Goal: Task Accomplishment & Management: Manage account settings

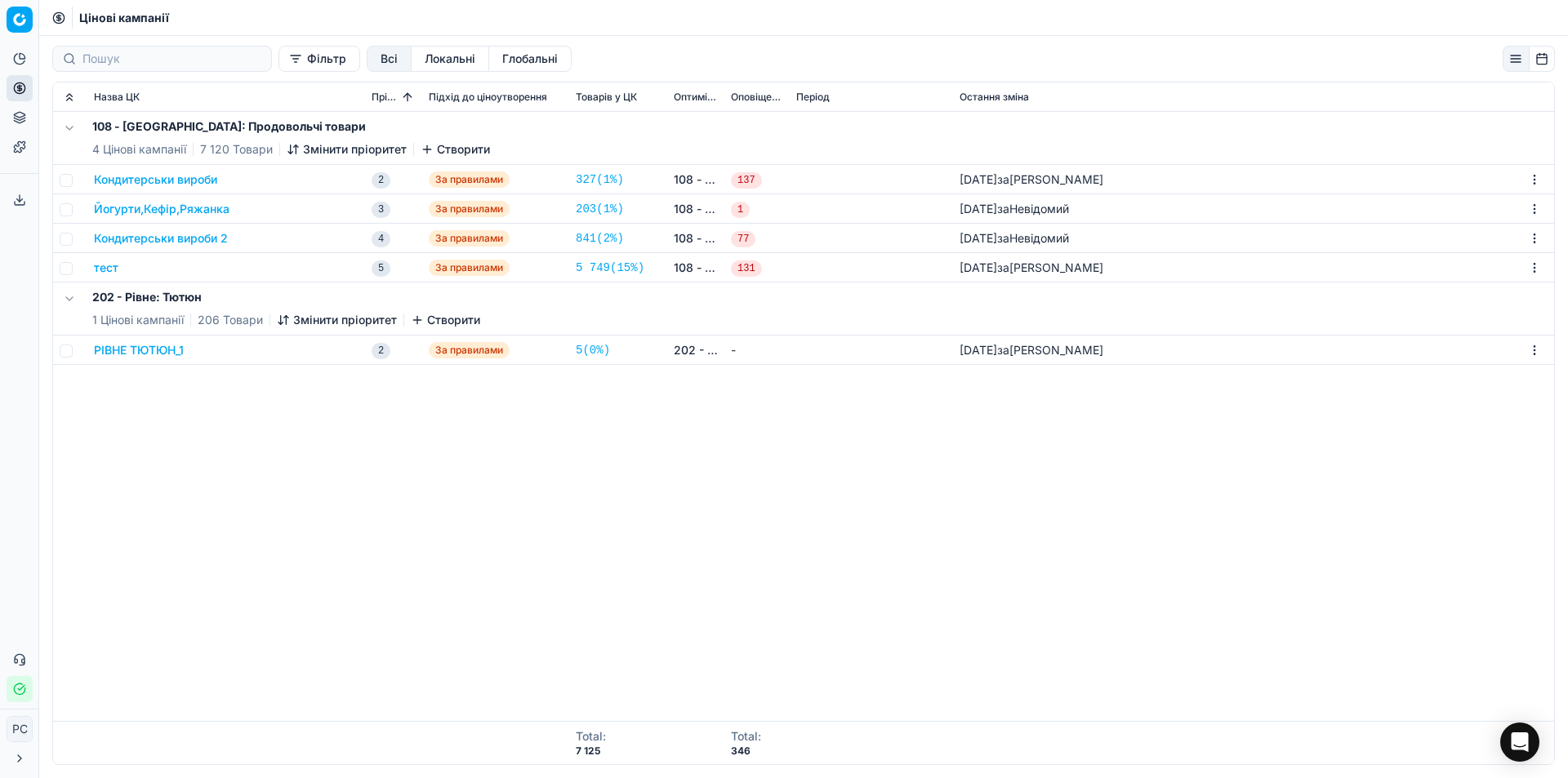
click at [151, 353] on button "РІВНЕ ТЮТЮН_1" at bounding box center [139, 350] width 89 height 16
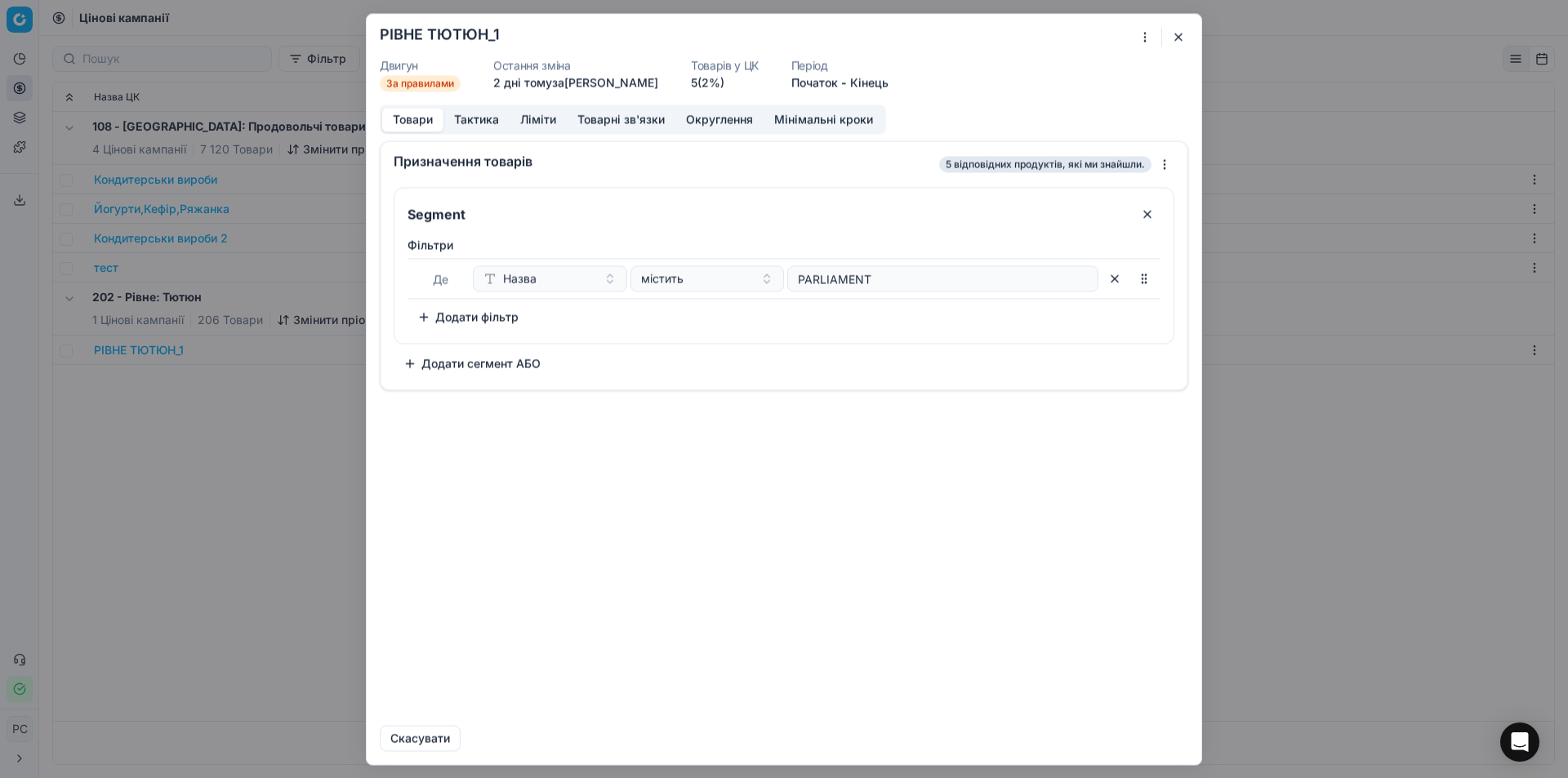
click at [541, 117] on button "Ліміти" at bounding box center [538, 119] width 57 height 24
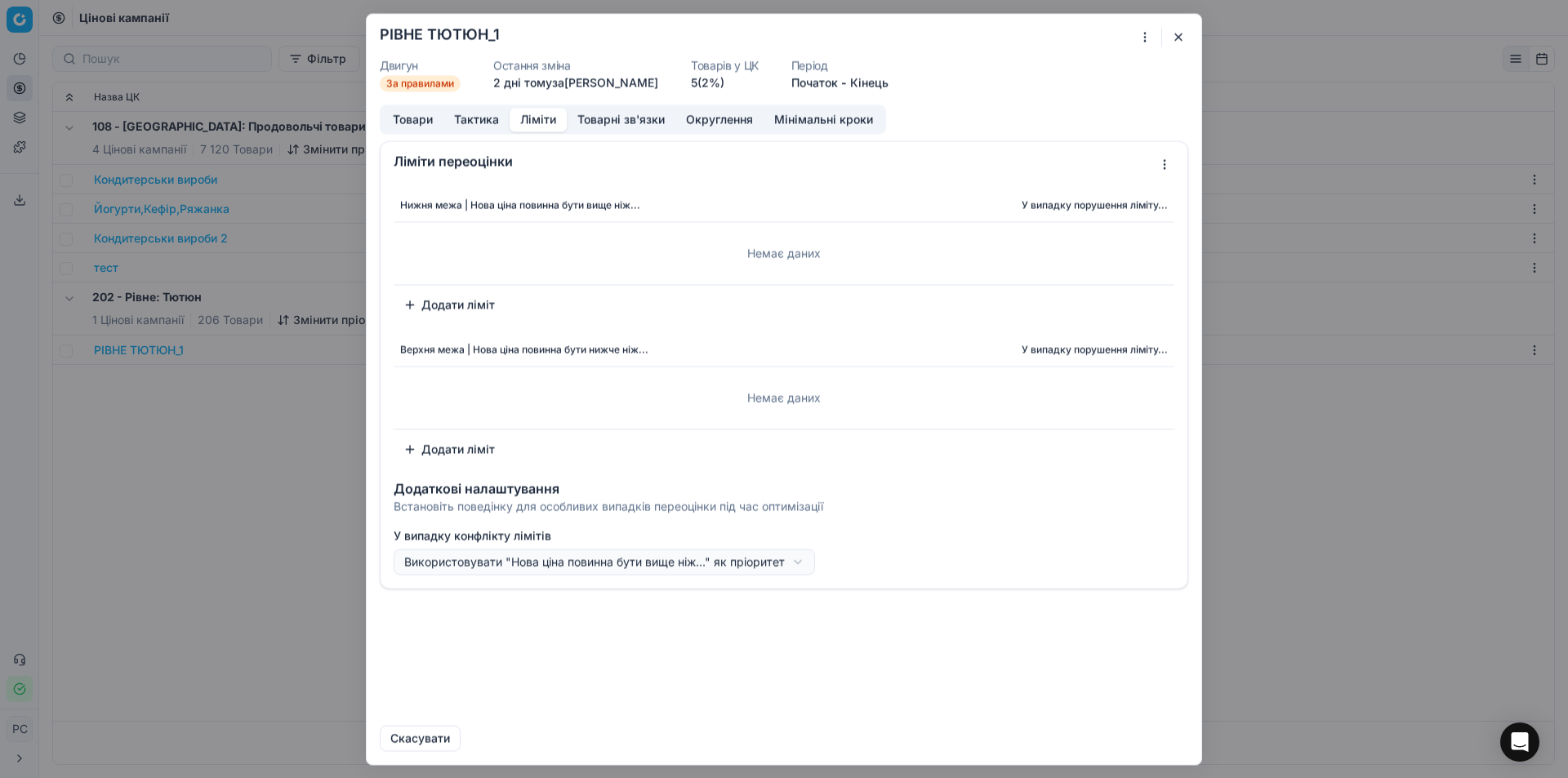
click at [480, 113] on button "Тактика" at bounding box center [476, 119] width 67 height 24
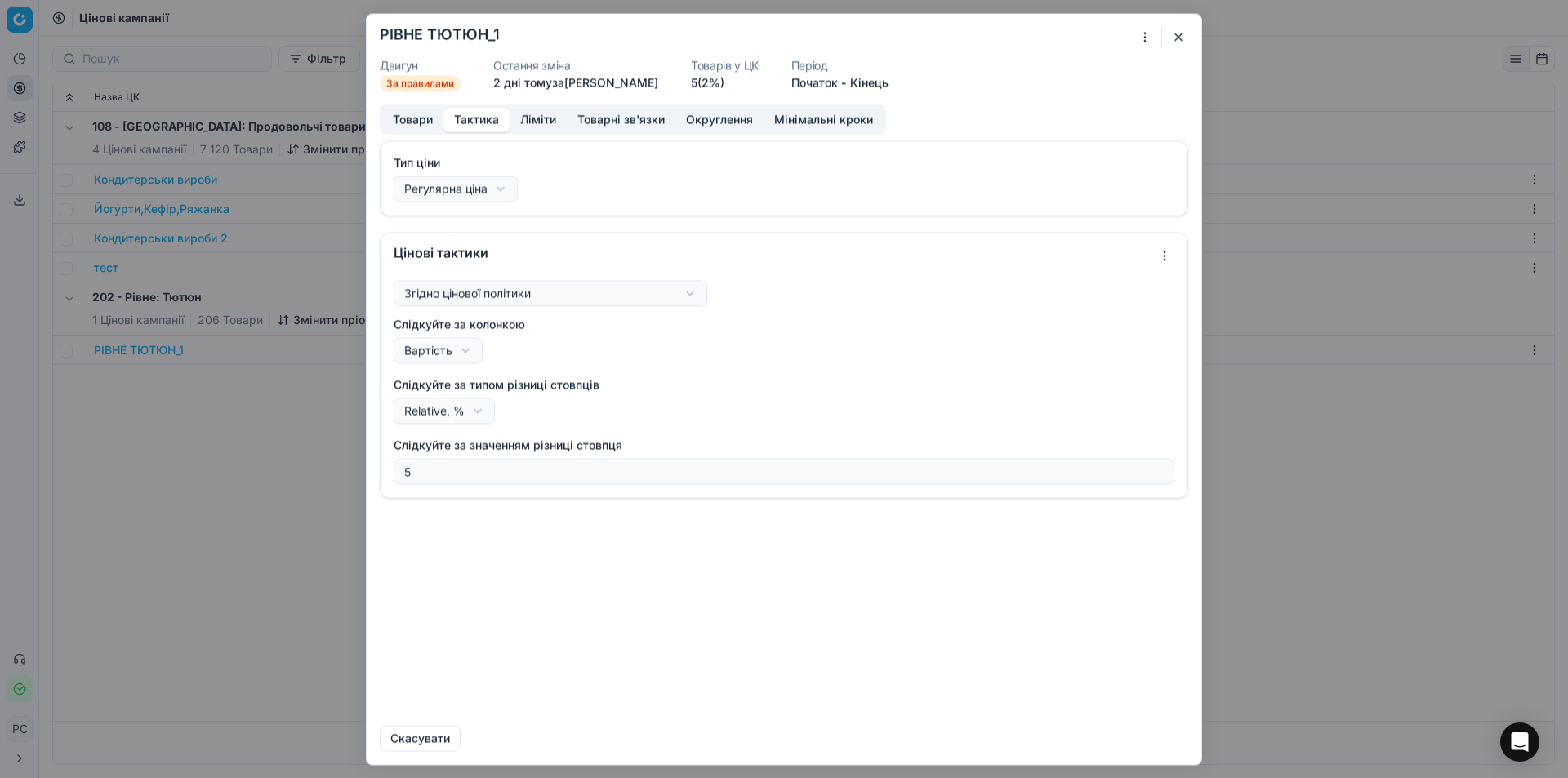
click at [683, 119] on button "Округлення" at bounding box center [720, 119] width 88 height 24
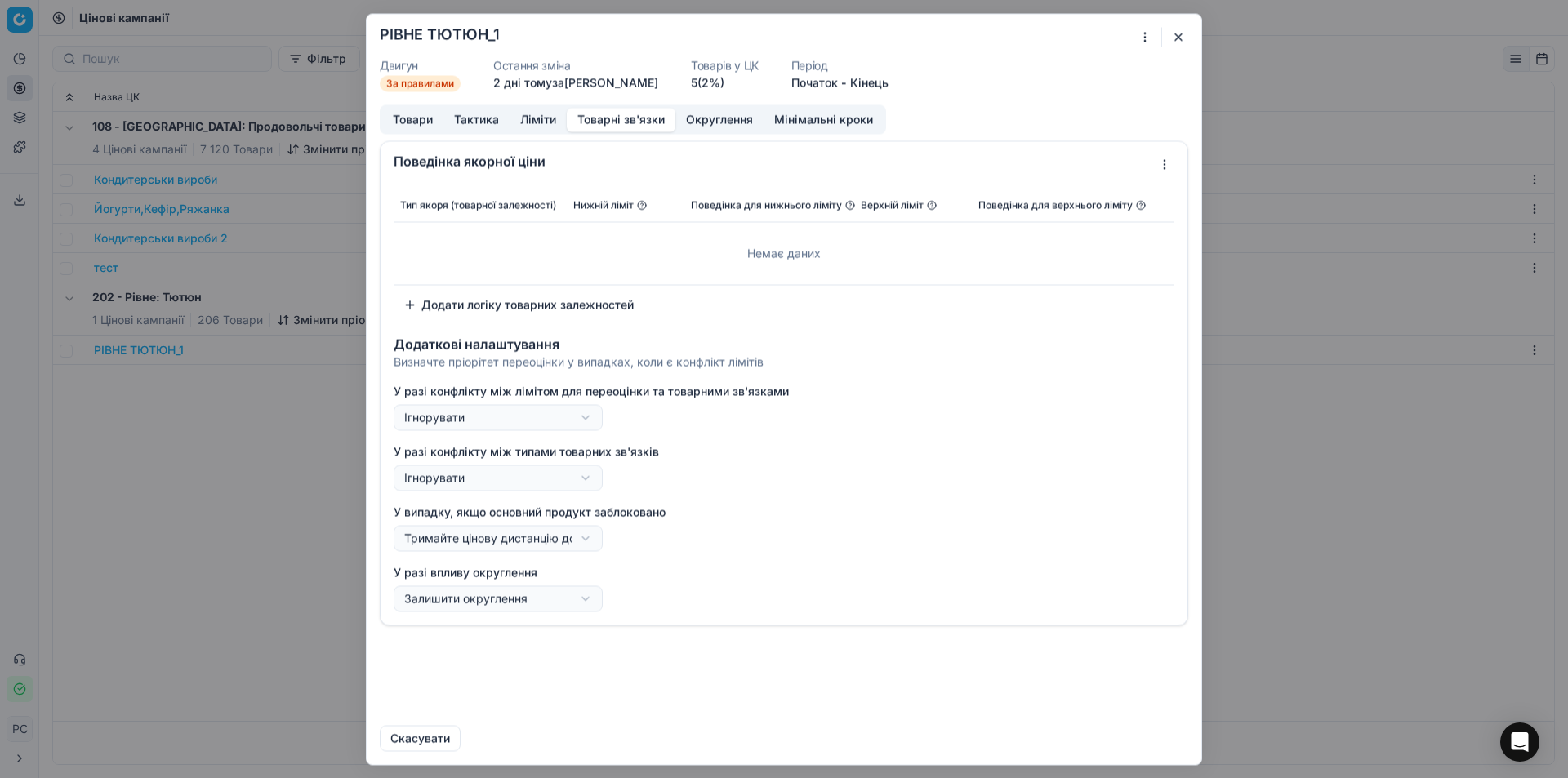
click at [649, 119] on button "Товарні зв'язки" at bounding box center [620, 119] width 109 height 24
click at [529, 114] on button "Ліміти" at bounding box center [538, 119] width 57 height 24
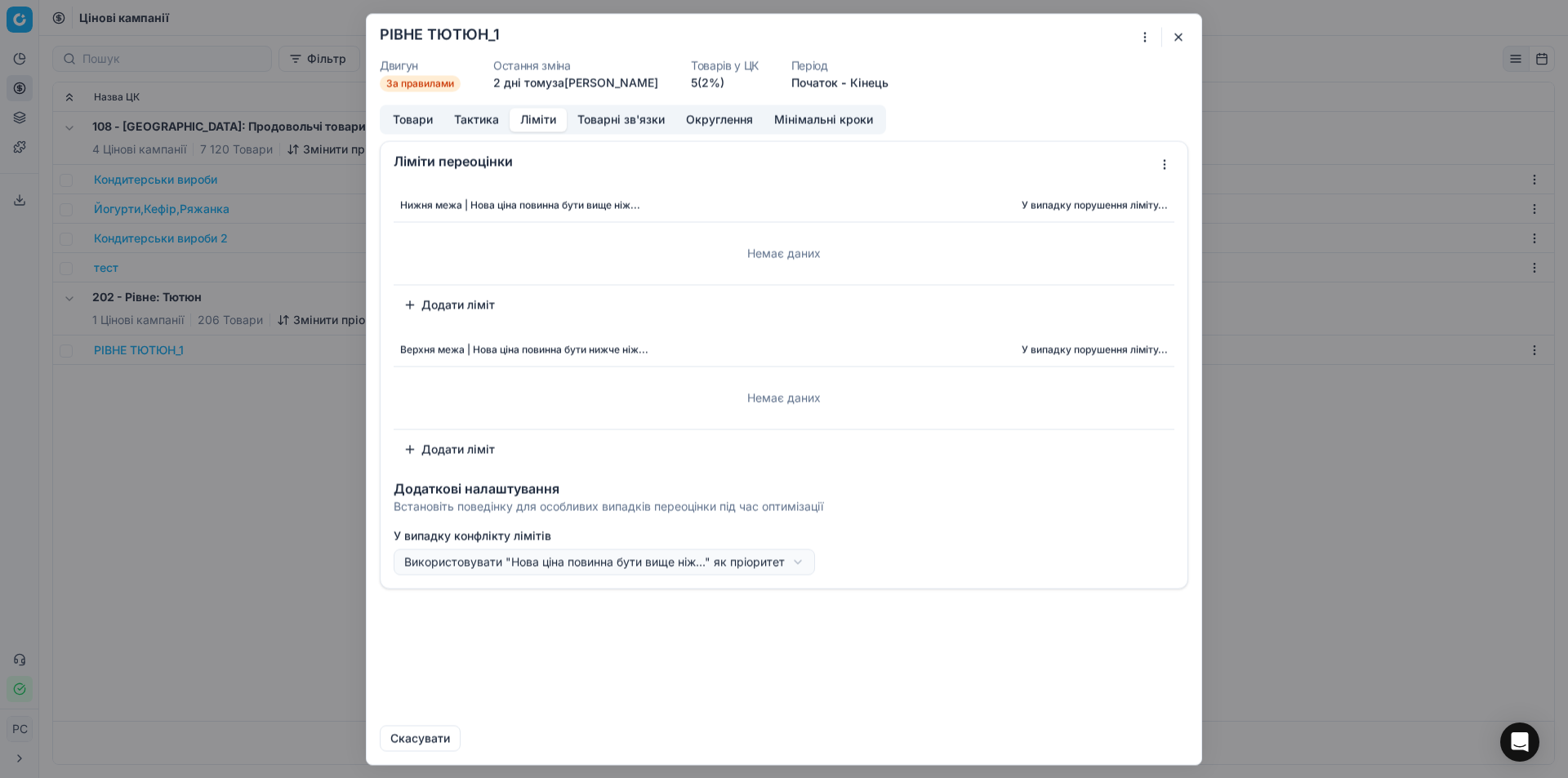
click at [447, 300] on button "Додати ліміт" at bounding box center [450, 305] width 111 height 26
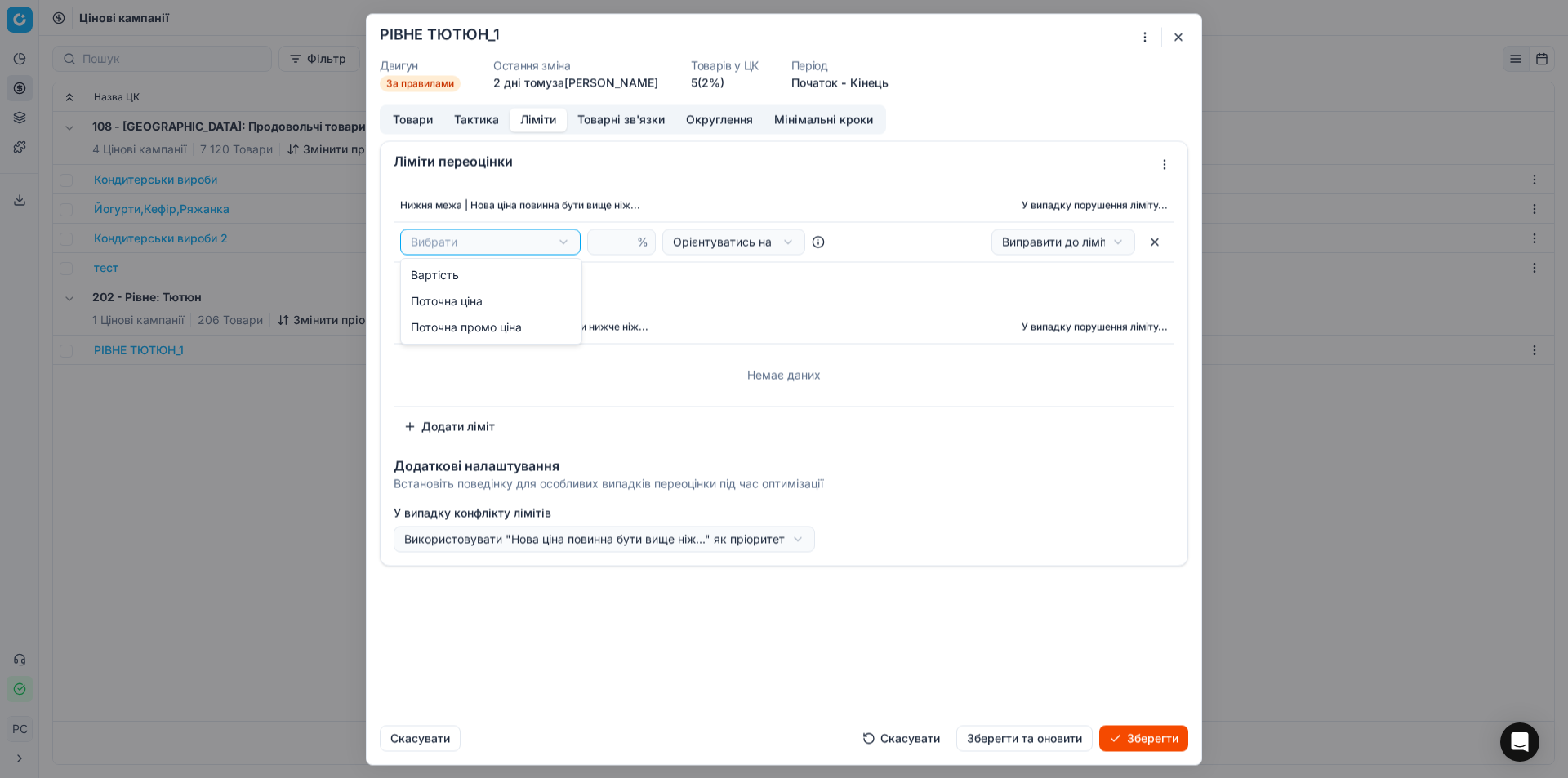
click at [471, 238] on div "Ми зберігаємо налаштування ЦК. Будь ласка, зачекайте, це може зайняти декілька …" at bounding box center [784, 389] width 1568 height 778
select select "cost"
click at [594, 246] on div "%" at bounding box center [621, 242] width 68 height 26
click at [600, 245] on input "number" at bounding box center [614, 242] width 39 height 25
type input "0"
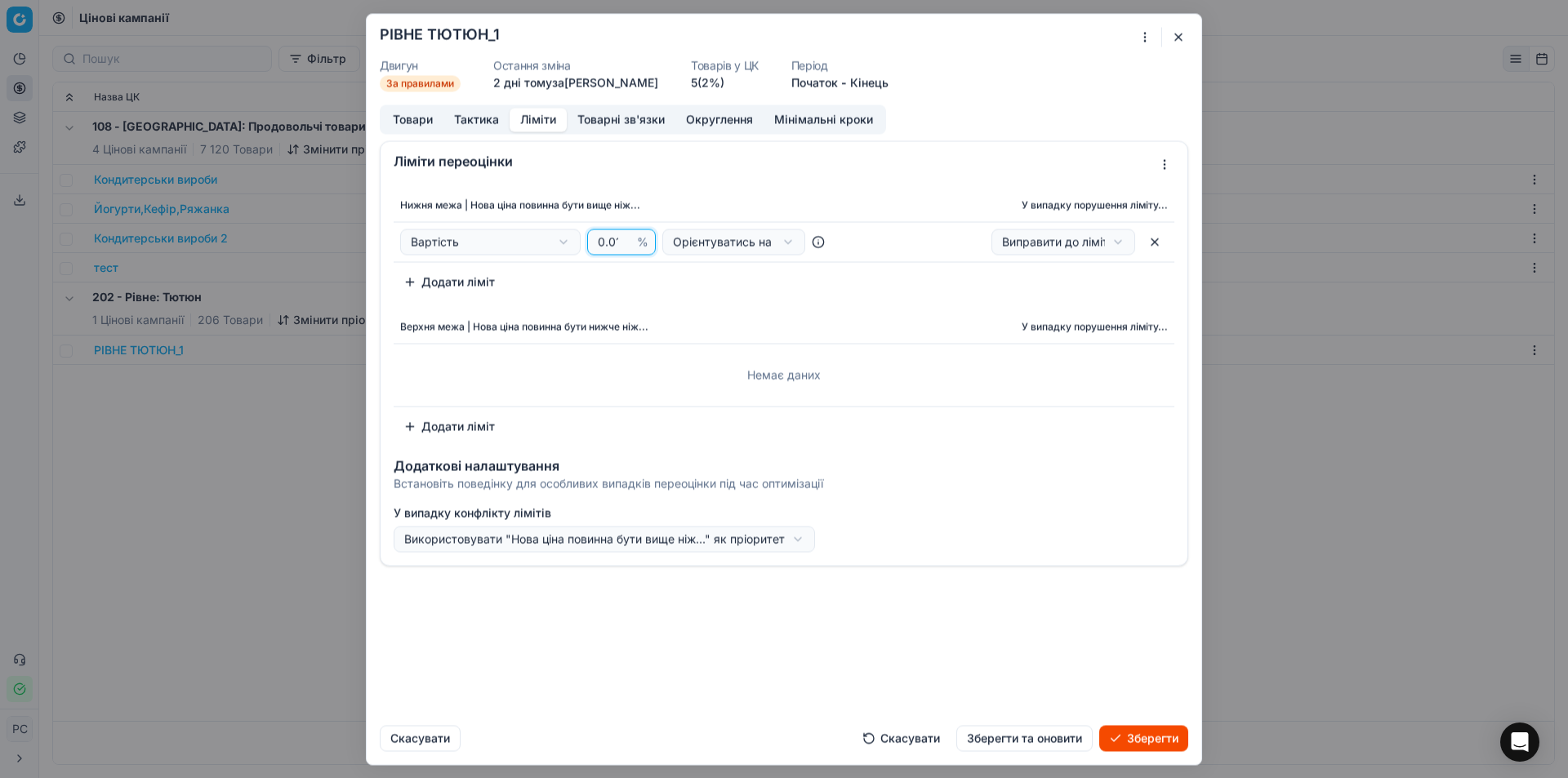
scroll to position [0, 2]
type input "0.01"
click at [747, 316] on th "Верхня межа | Нова ціна повинна бути нижче ніж..." at bounding box center [622, 327] width 456 height 33
click at [436, 424] on button "Додати ліміт" at bounding box center [450, 426] width 111 height 26
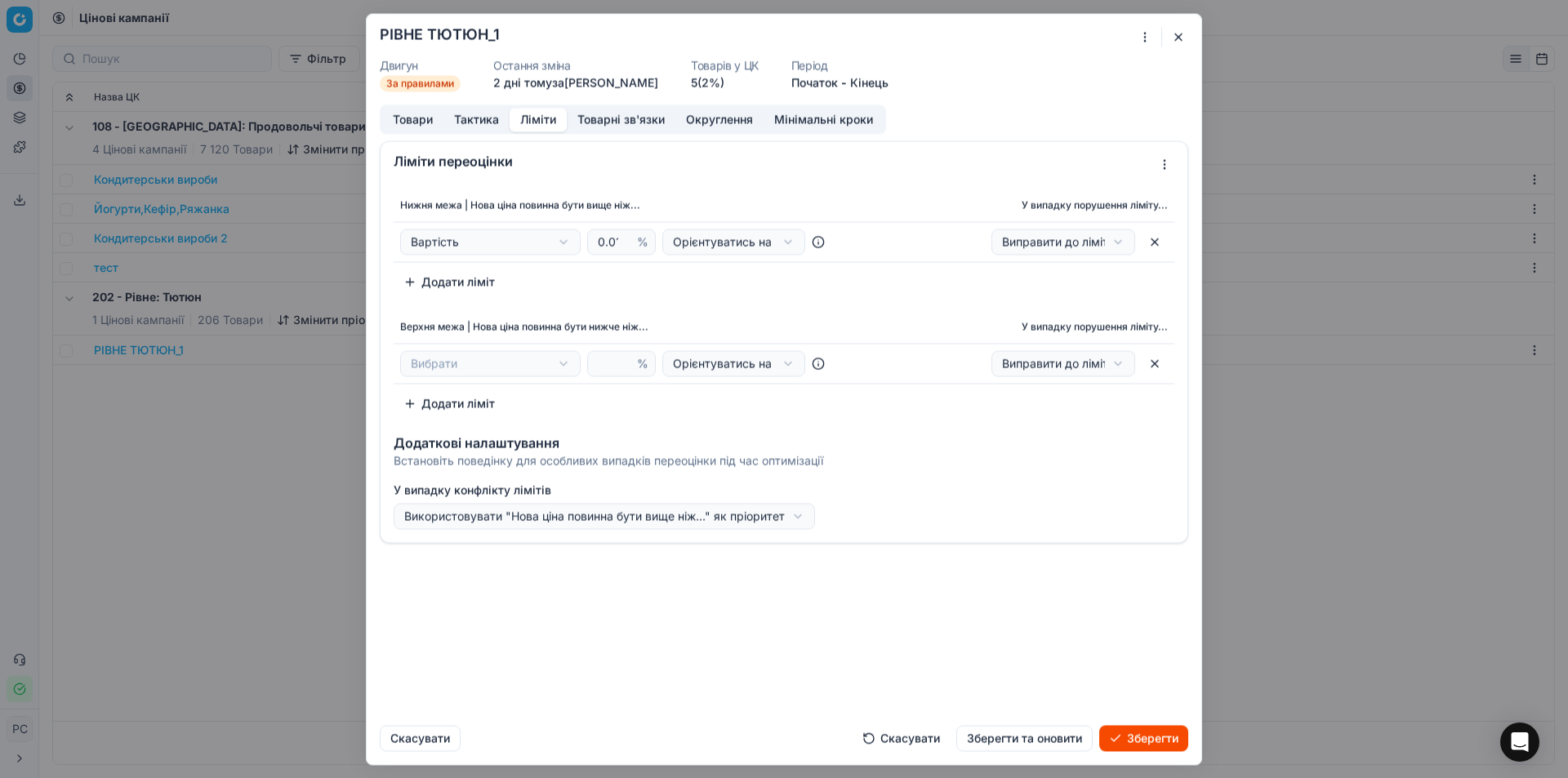
click at [496, 361] on div "Ми зберігаємо налаштування ЦК. Будь ласка, зачекайте, це може зайняти декілька …" at bounding box center [784, 389] width 1568 height 778
click at [497, 359] on div "Ми зберігаємо налаштування ЦК. Будь ласка, зачекайте, це може зайняти декілька …" at bounding box center [784, 389] width 1568 height 778
select select "cost"
click at [612, 364] on input "number" at bounding box center [614, 363] width 39 height 25
type input "5"
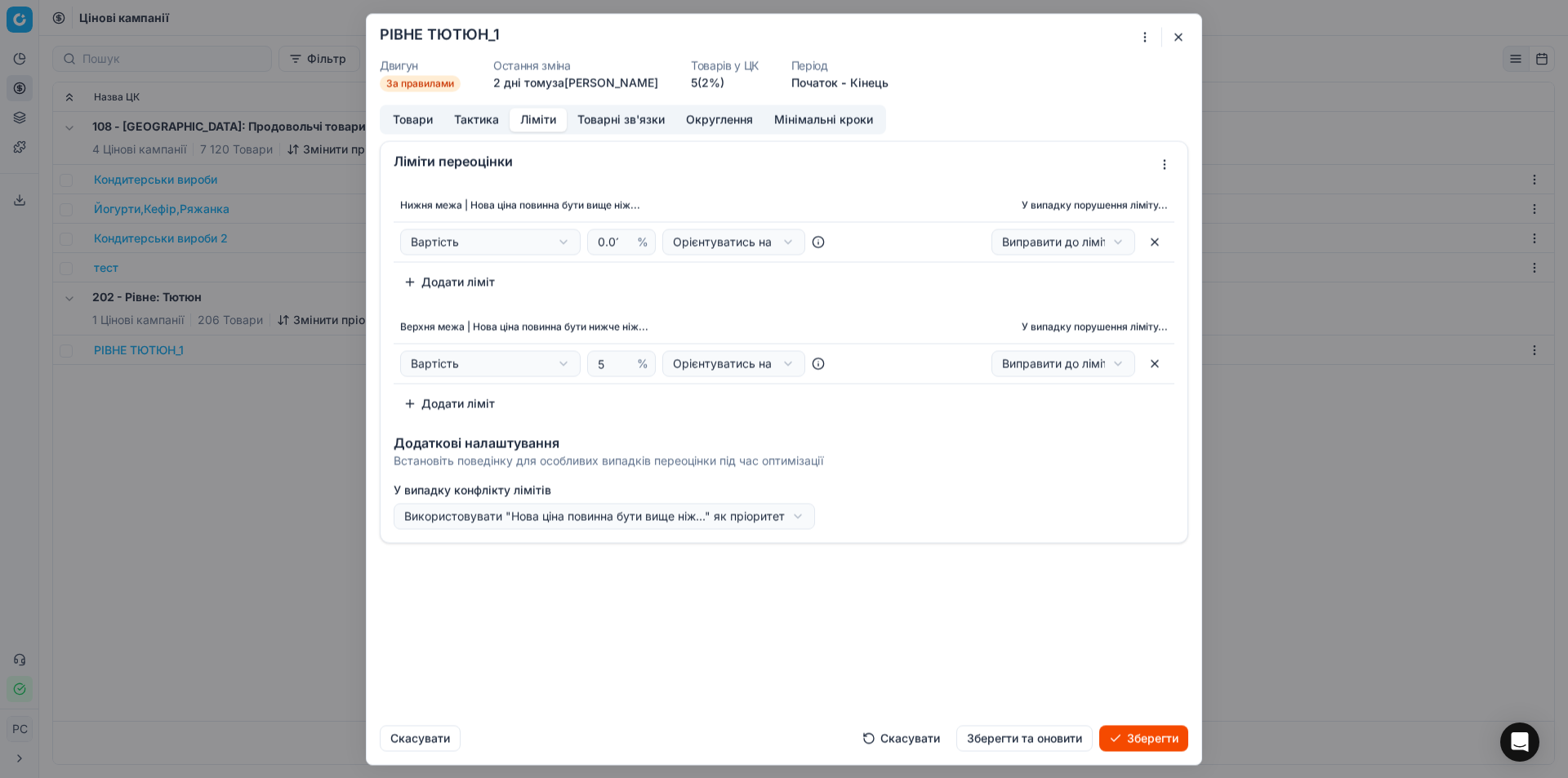
click at [805, 430] on div "Додаткові налаштування Встановіть поведінку для особливих випадків переоцінки п…" at bounding box center [784, 449] width 807 height 52
click at [1159, 734] on button "Зберегти" at bounding box center [1144, 738] width 89 height 26
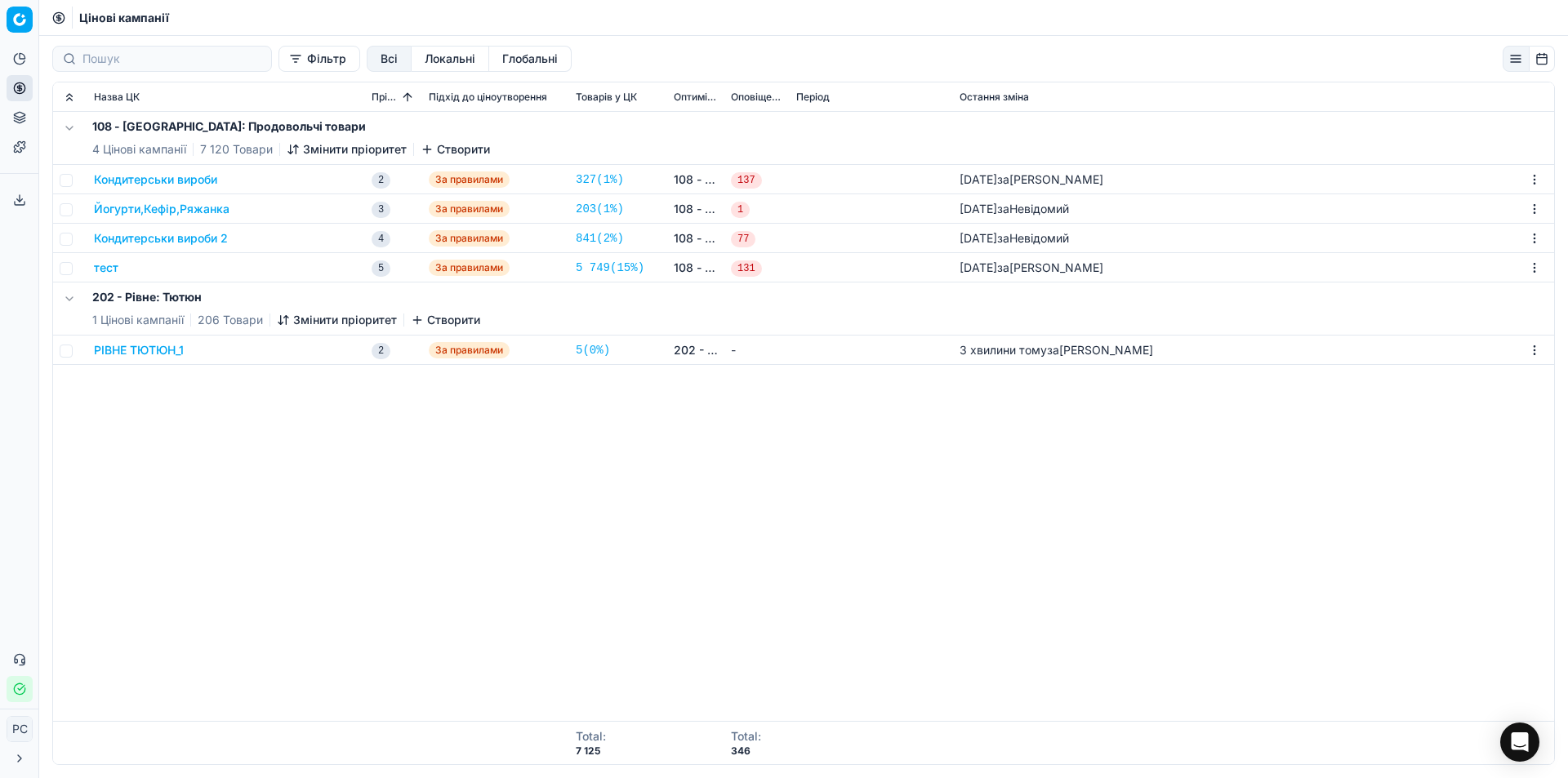
click at [129, 346] on button "РІВНЕ ТЮТЮН_1" at bounding box center [139, 350] width 89 height 16
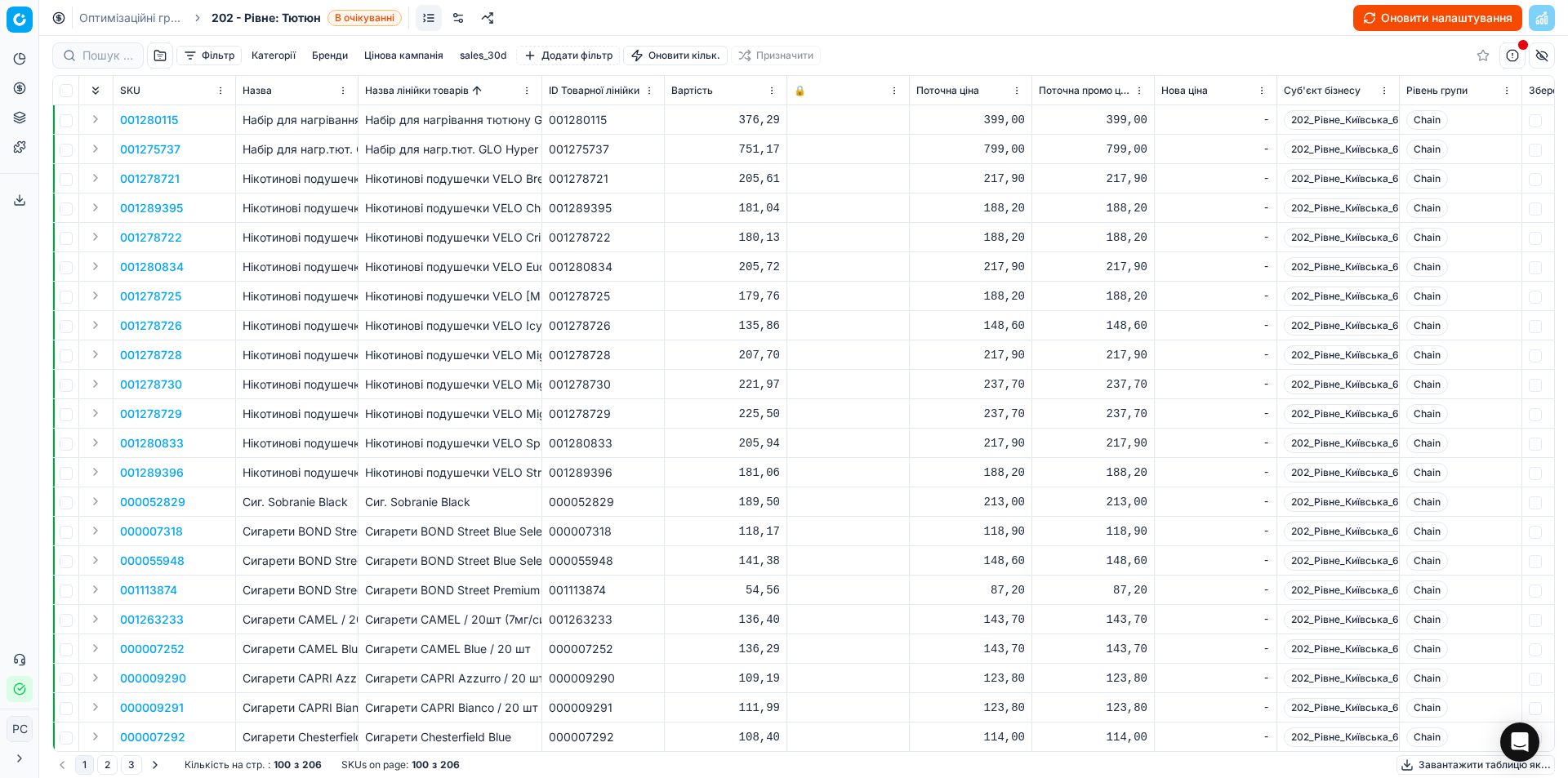
click at [1425, 20] on button "Оновити налаштування" at bounding box center [1438, 17] width 169 height 26
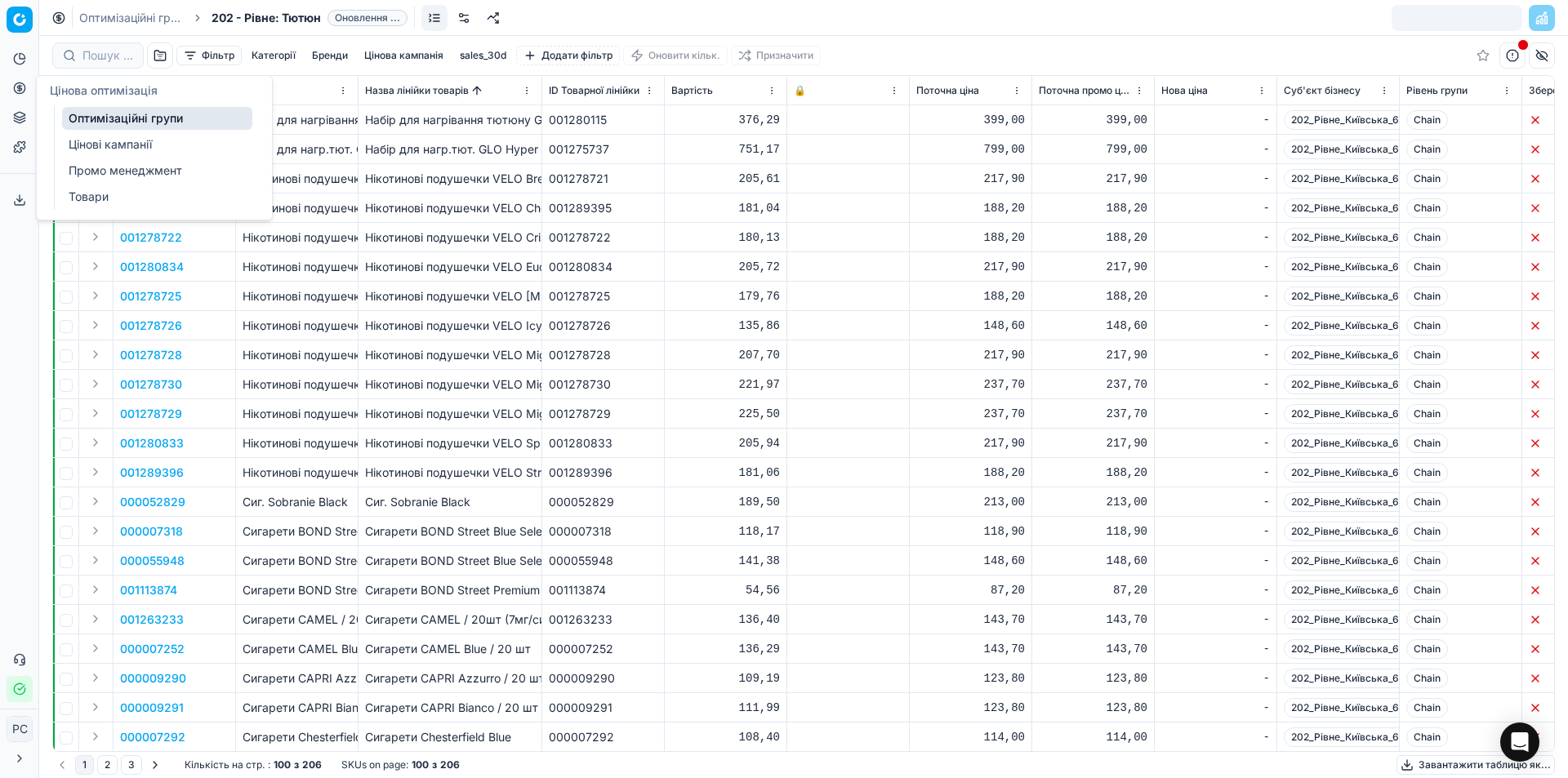
click at [106, 118] on link "Оптимізаційні групи" at bounding box center [157, 118] width 191 height 23
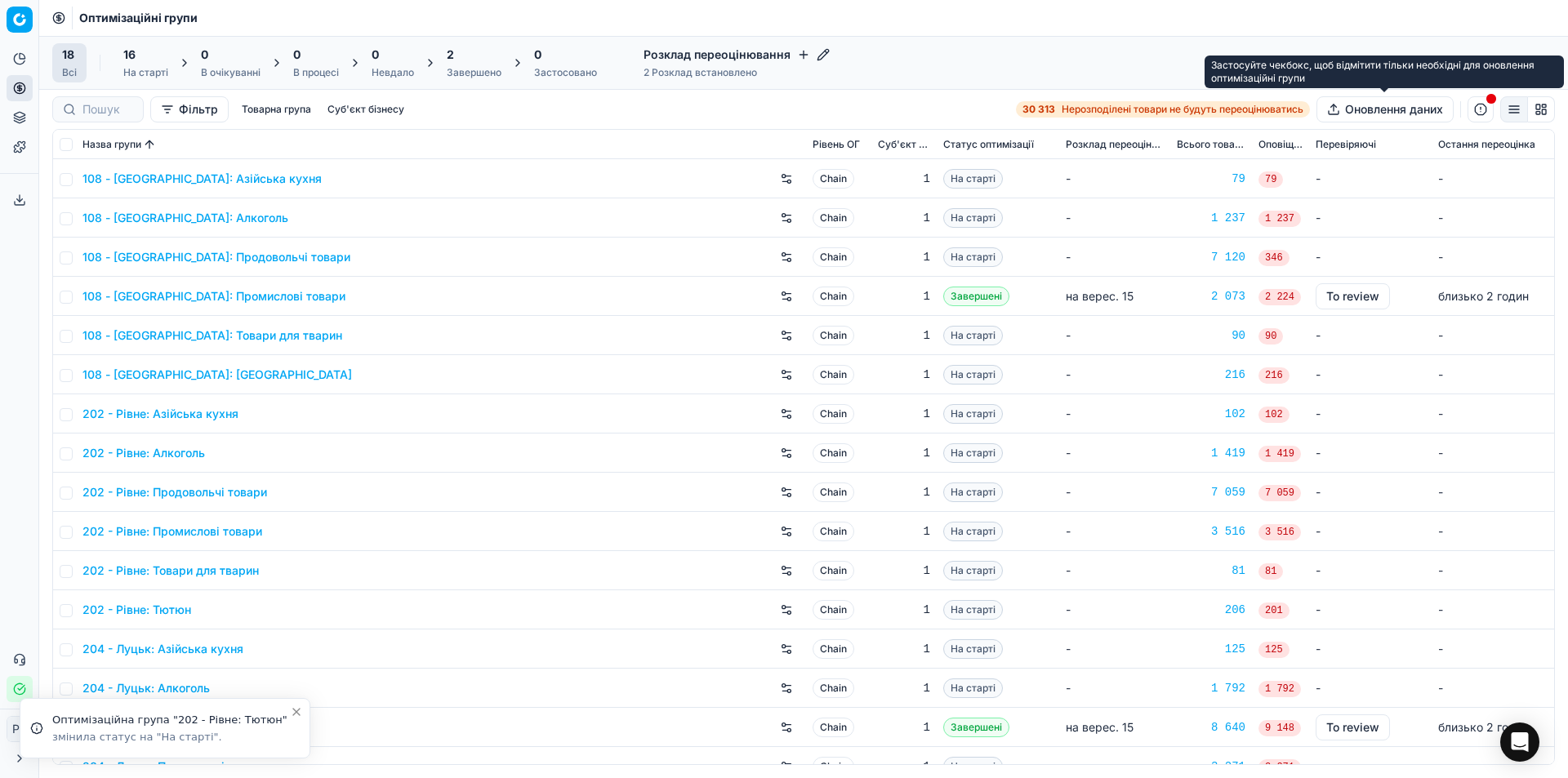
click at [1406, 107] on button "Оновлення даних" at bounding box center [1385, 109] width 137 height 26
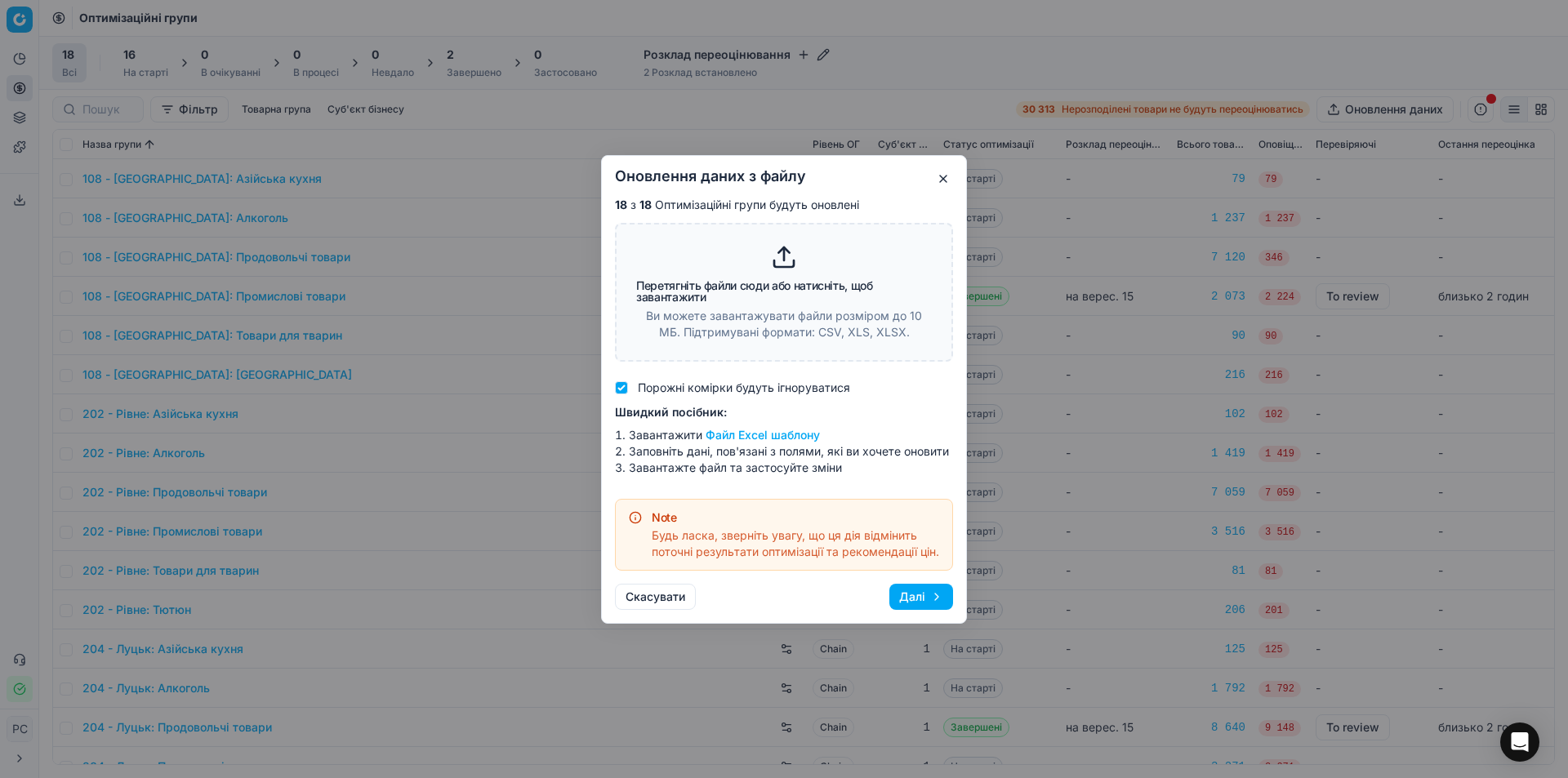
click at [938, 175] on button "button" at bounding box center [942, 178] width 19 height 19
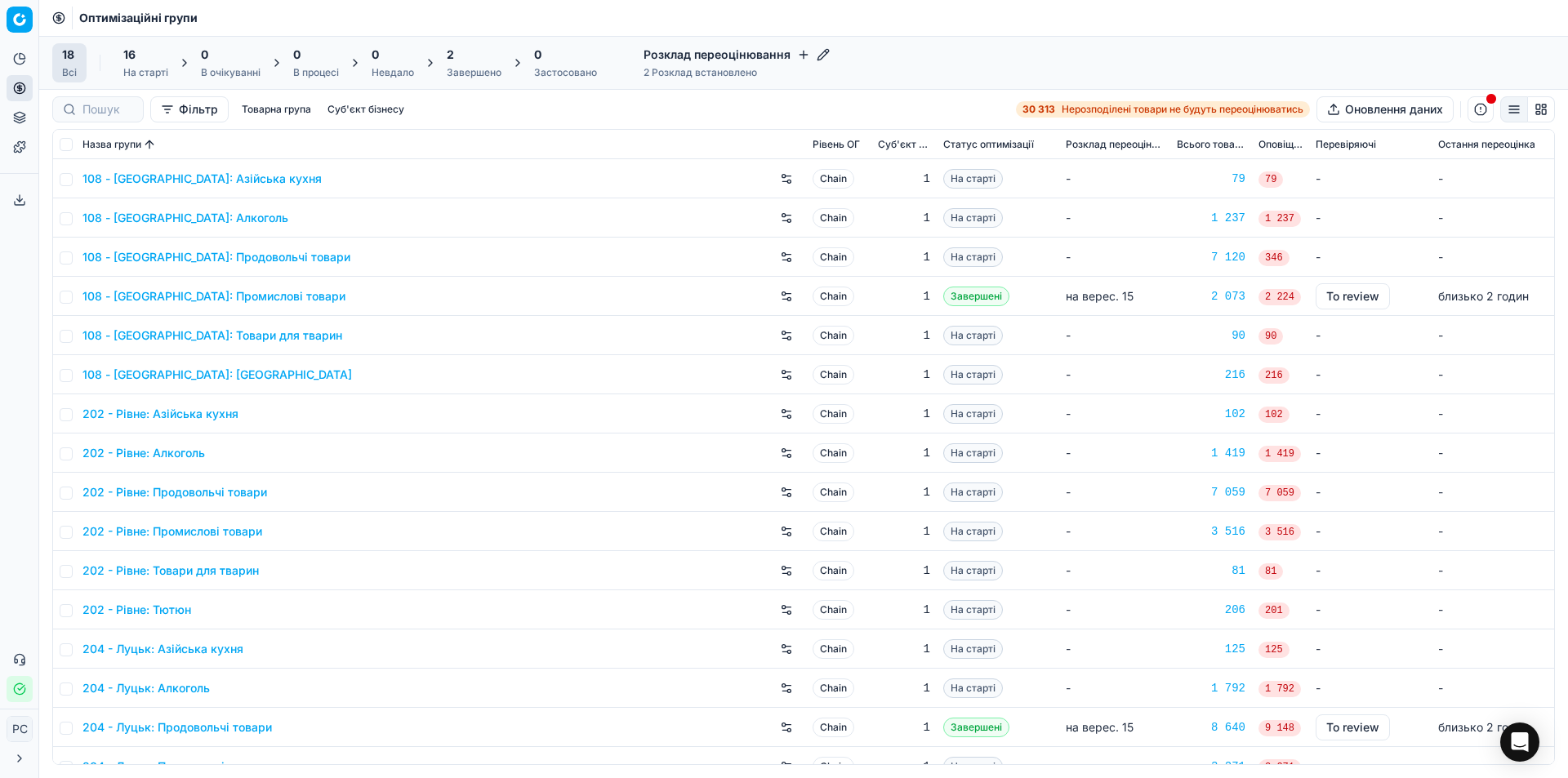
click at [1480, 109] on button "button" at bounding box center [1480, 109] width 26 height 26
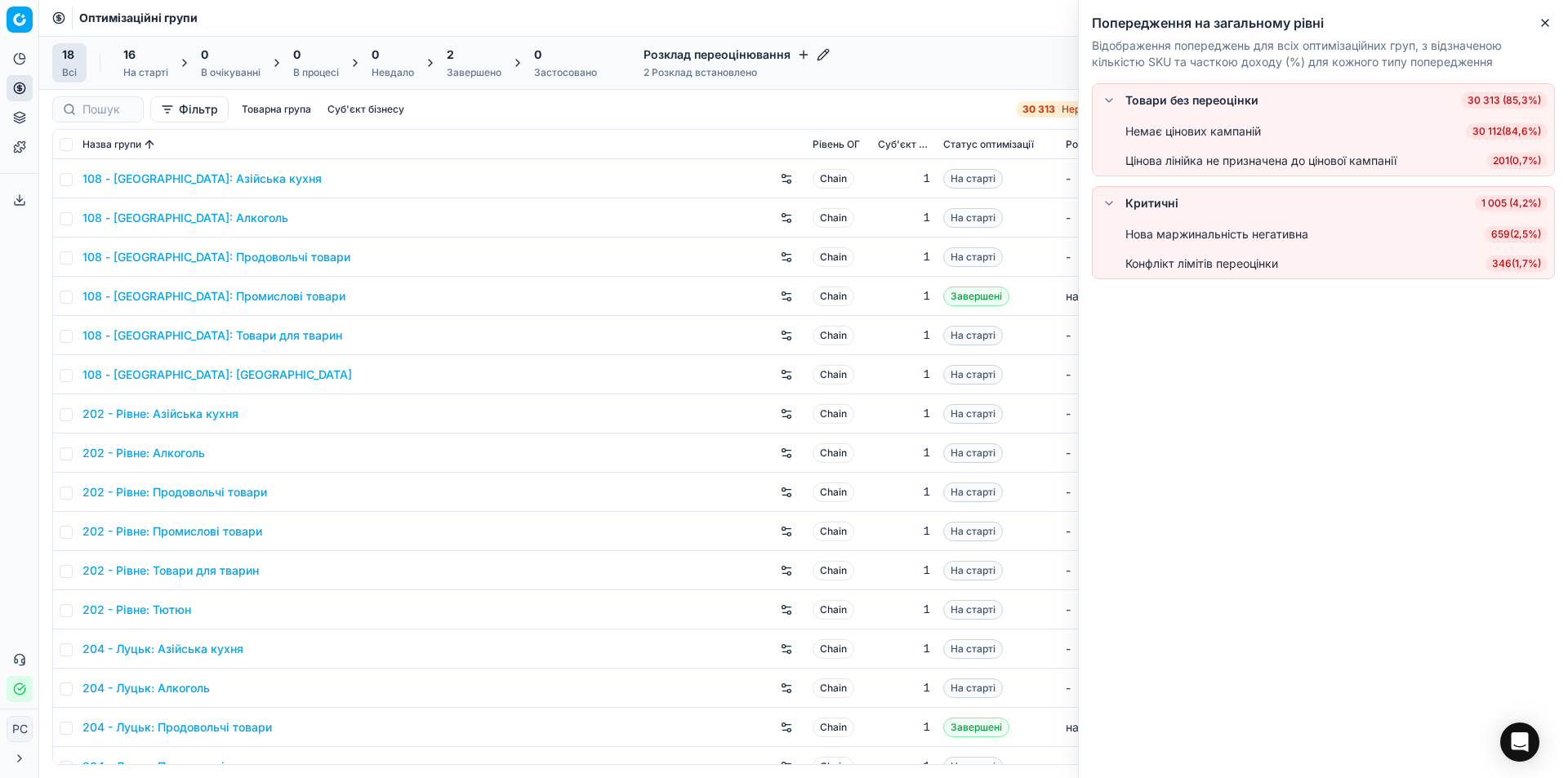
click at [1024, 54] on div "18 Всі 16 На старті 0 В очікуванні 0 В процесі 0 Невдало 2 Завершено 0 Застосов…" at bounding box center [804, 62] width 1503 height 39
click at [1547, 21] on icon "button" at bounding box center [1545, 22] width 6 height 6
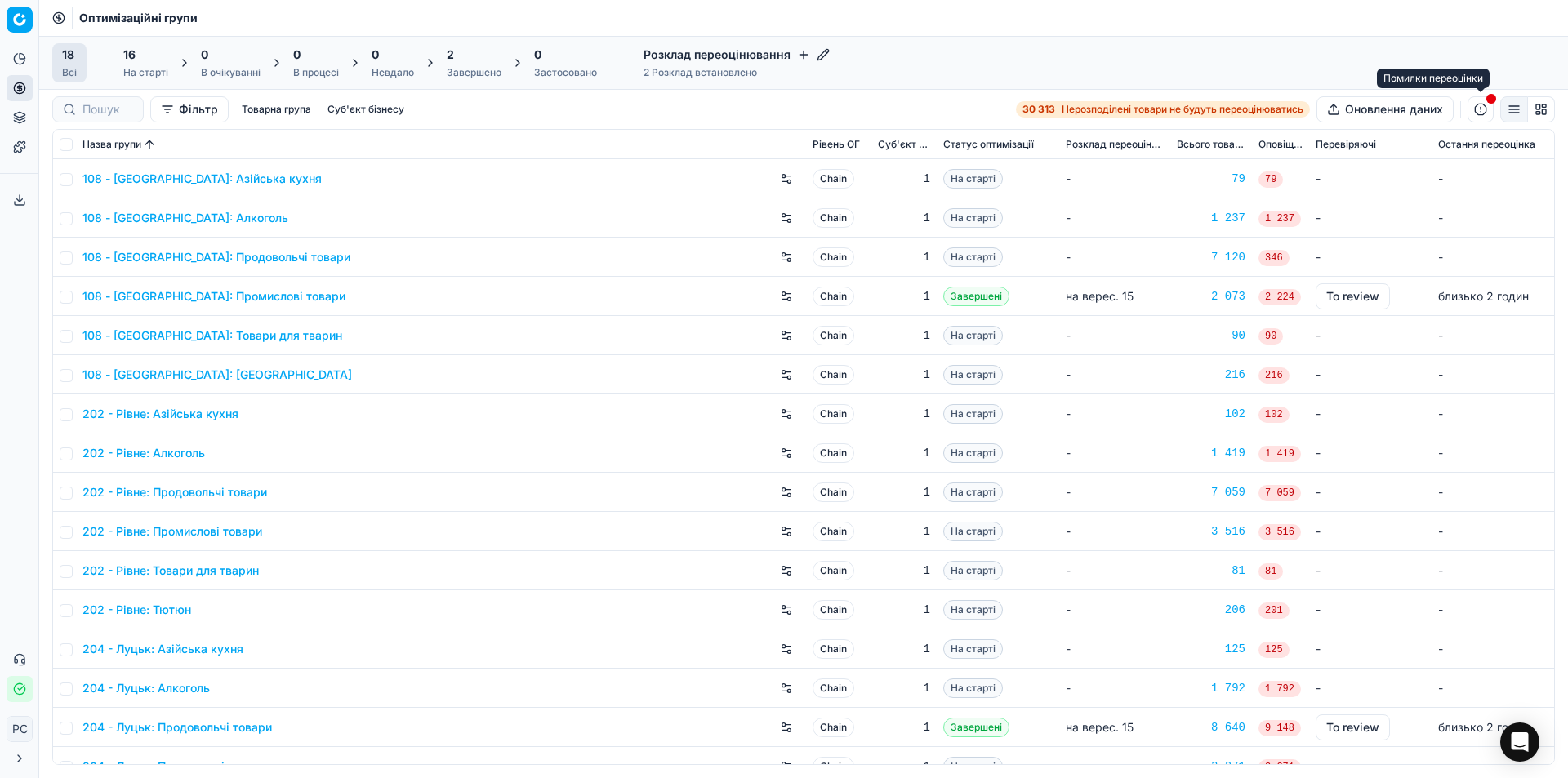
click at [1480, 109] on button "button" at bounding box center [1480, 109] width 26 height 26
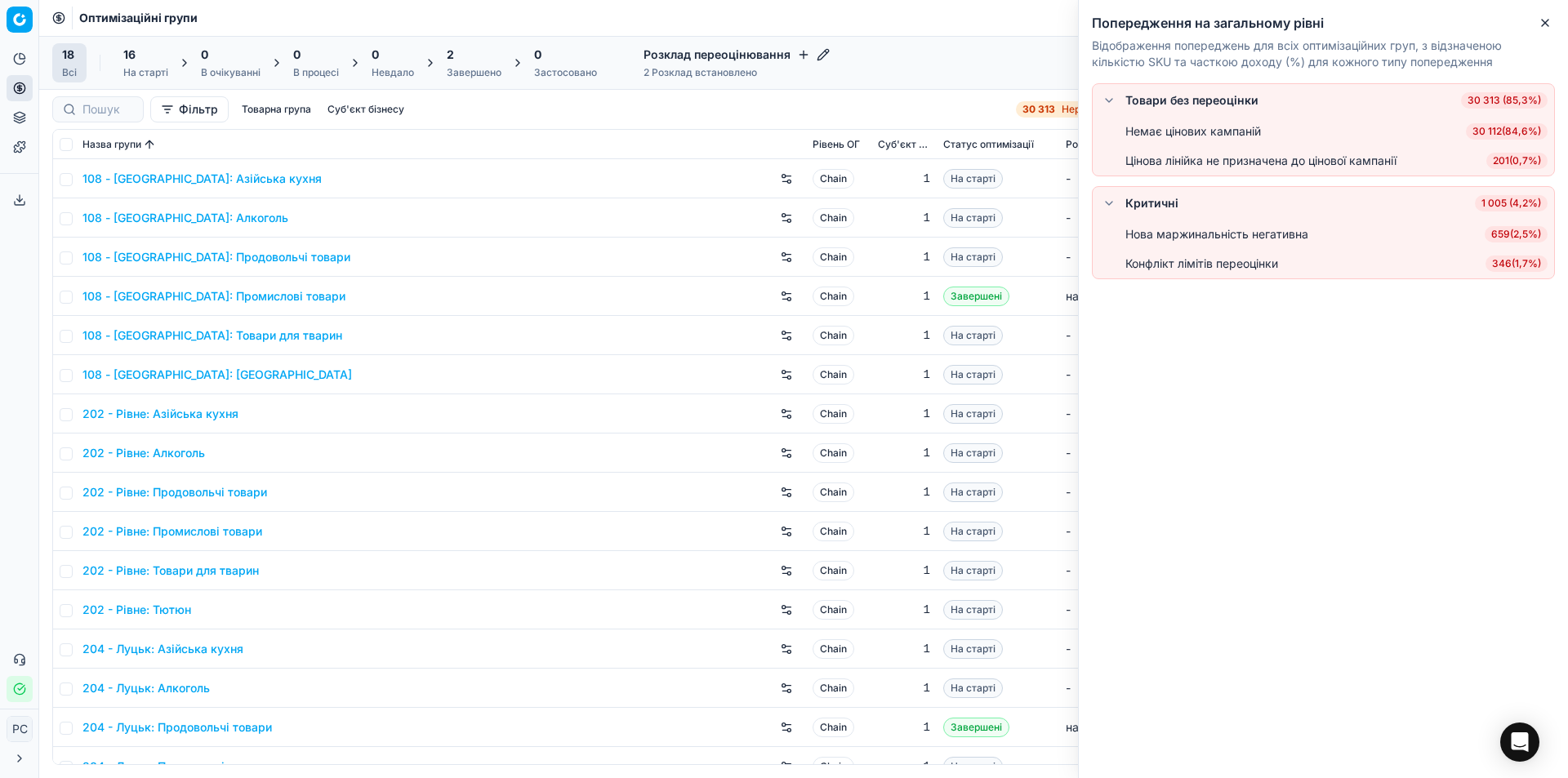
click at [1110, 99] on button "button" at bounding box center [1108, 99] width 19 height 19
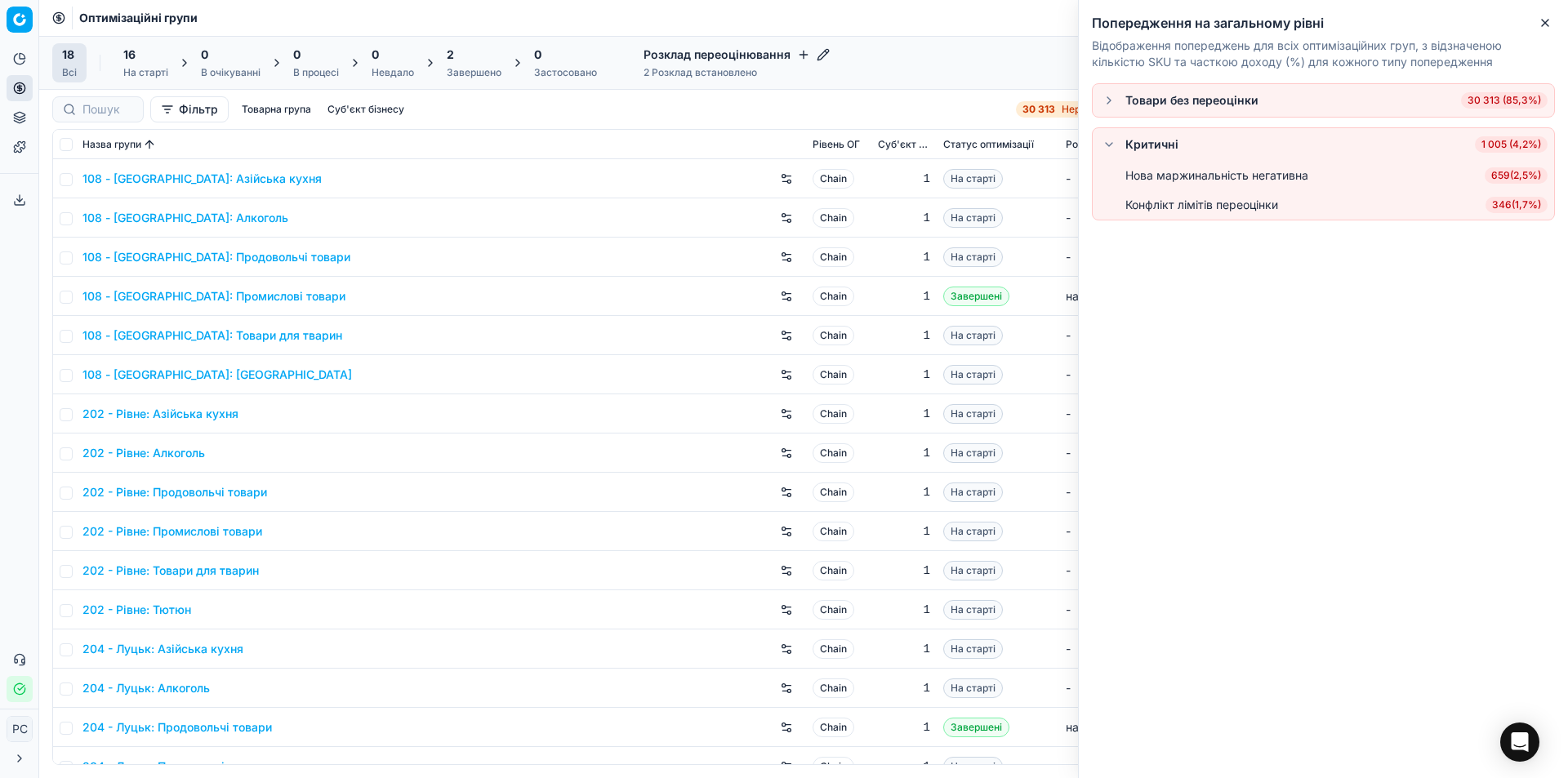
click at [1110, 99] on button "button" at bounding box center [1108, 99] width 19 height 19
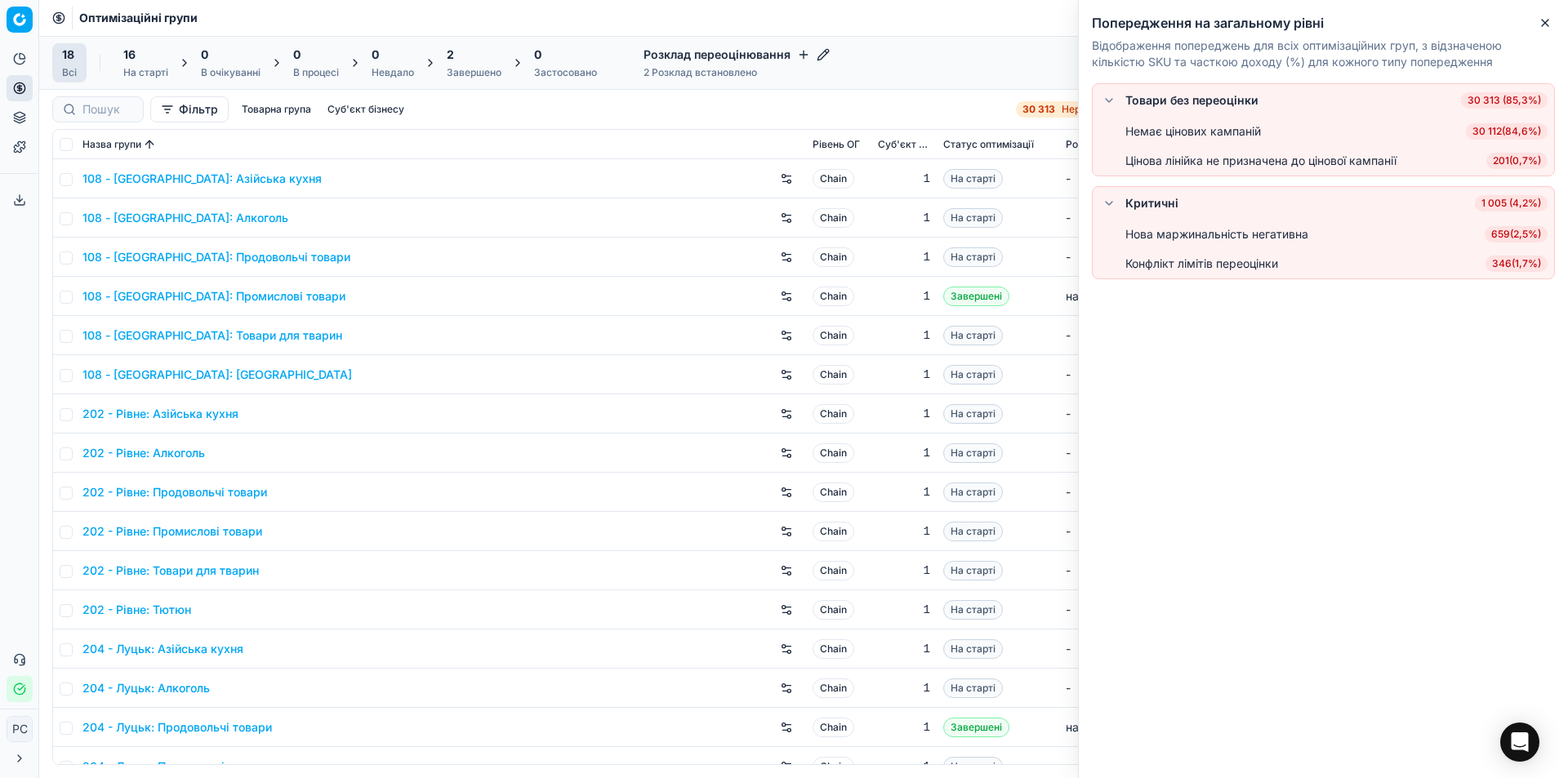
click at [1107, 203] on button "button" at bounding box center [1108, 202] width 19 height 19
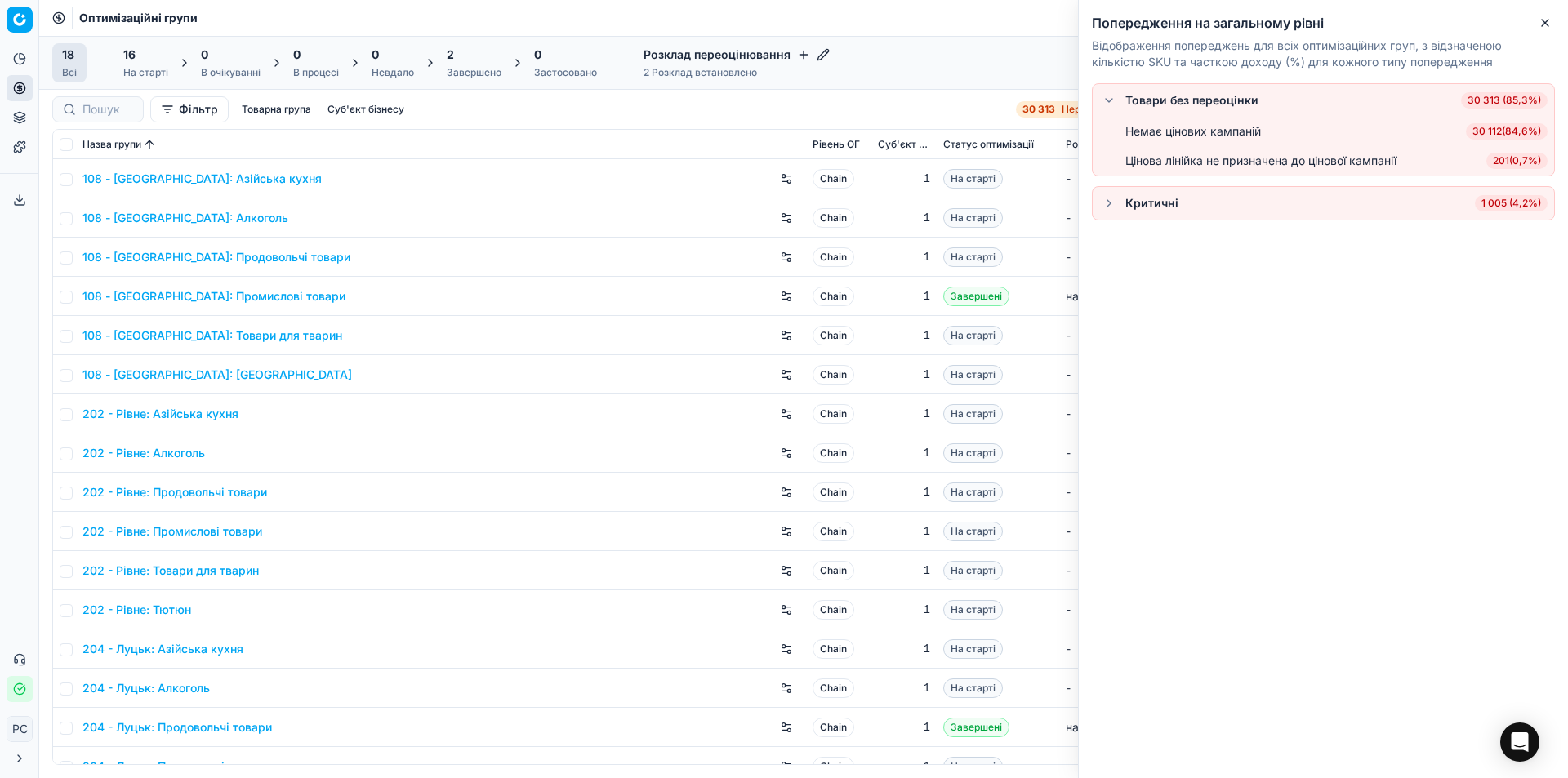
click at [1107, 203] on button "button" at bounding box center [1108, 202] width 19 height 19
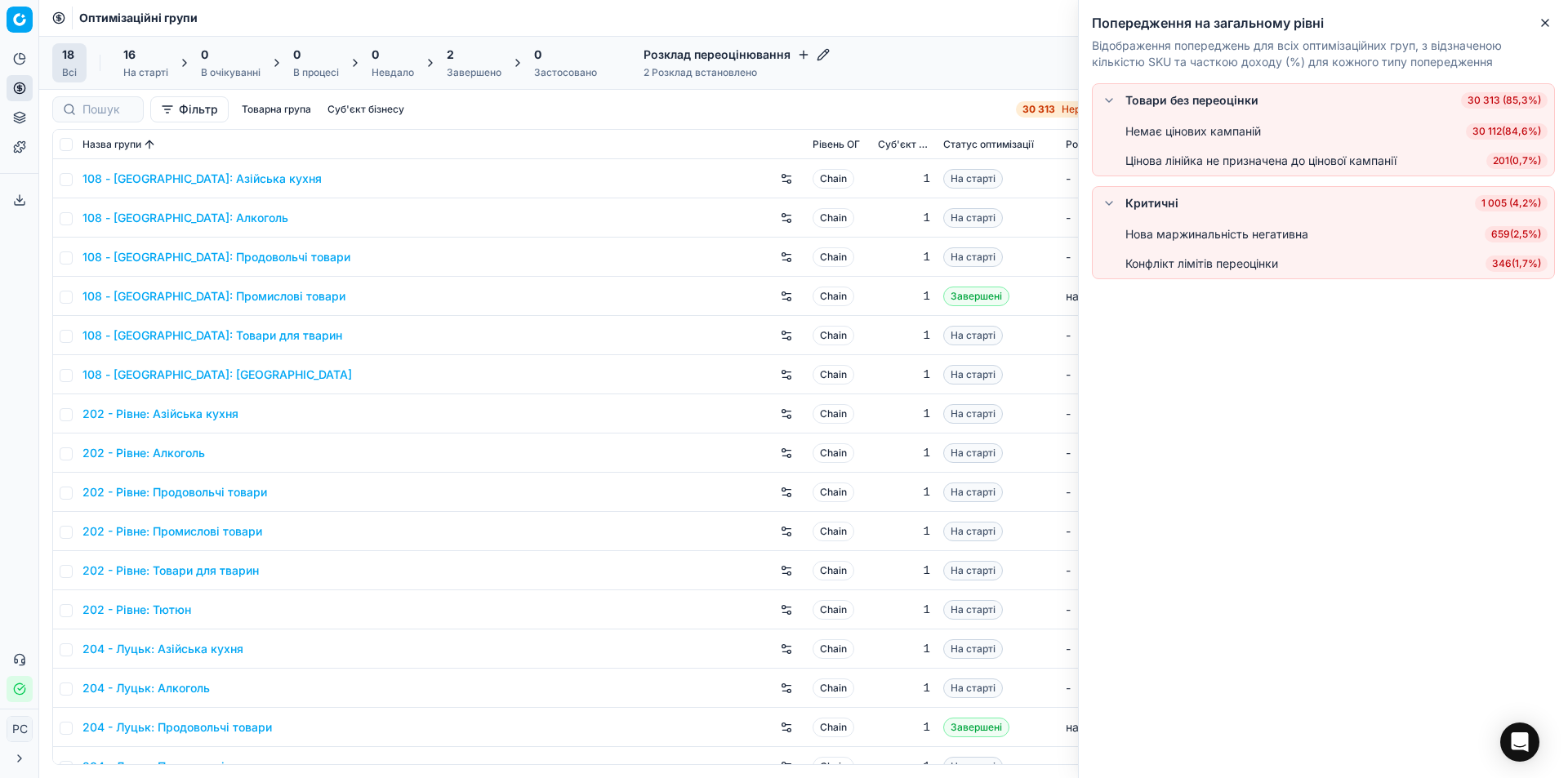
click at [1017, 42] on div "18 Всі 16 На старті 0 В очікуванні 0 В процесі 0 Невдало 2 Завершено 0 Застосов…" at bounding box center [804, 62] width 1529 height 54
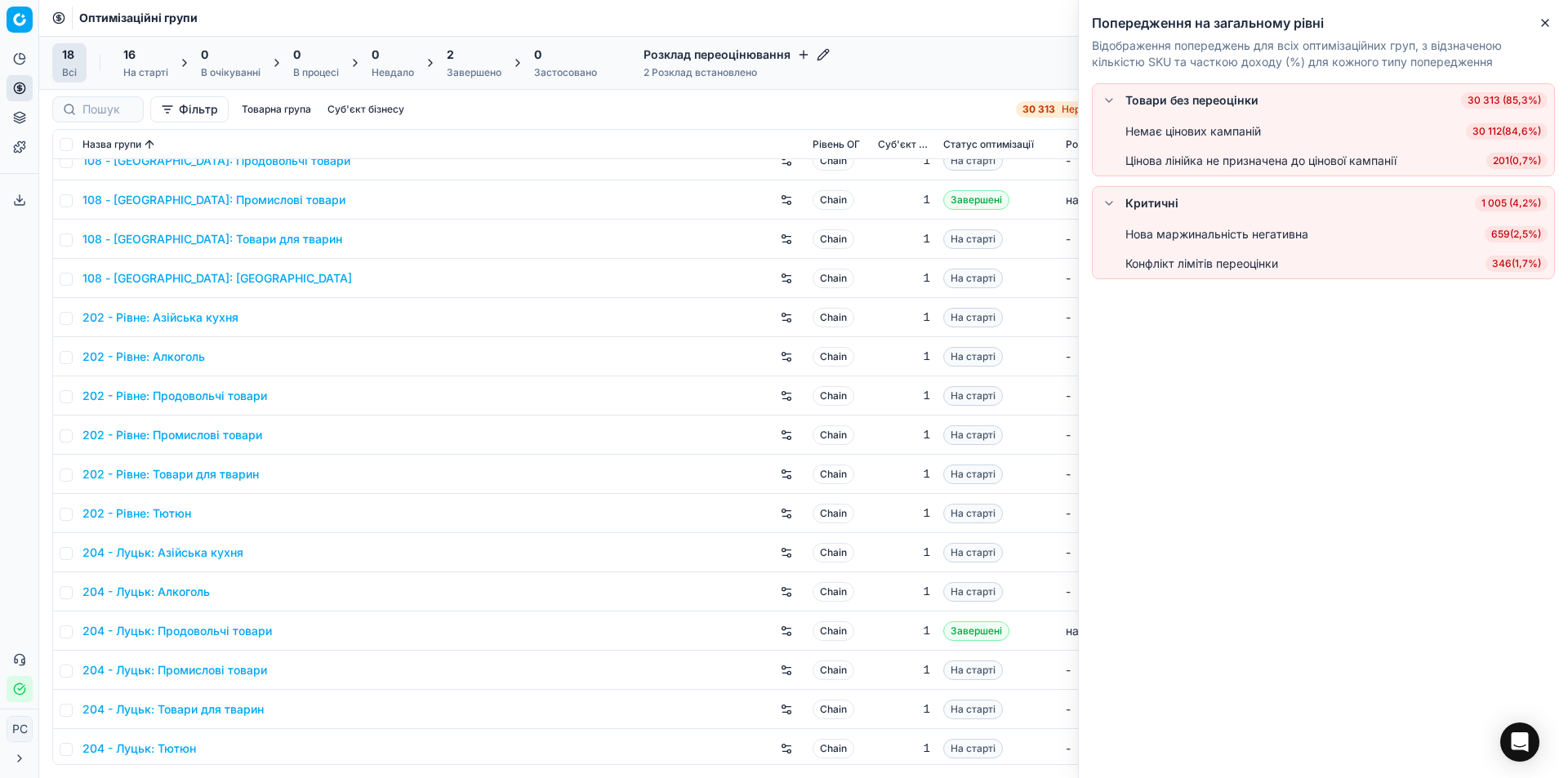
scroll to position [100, 0]
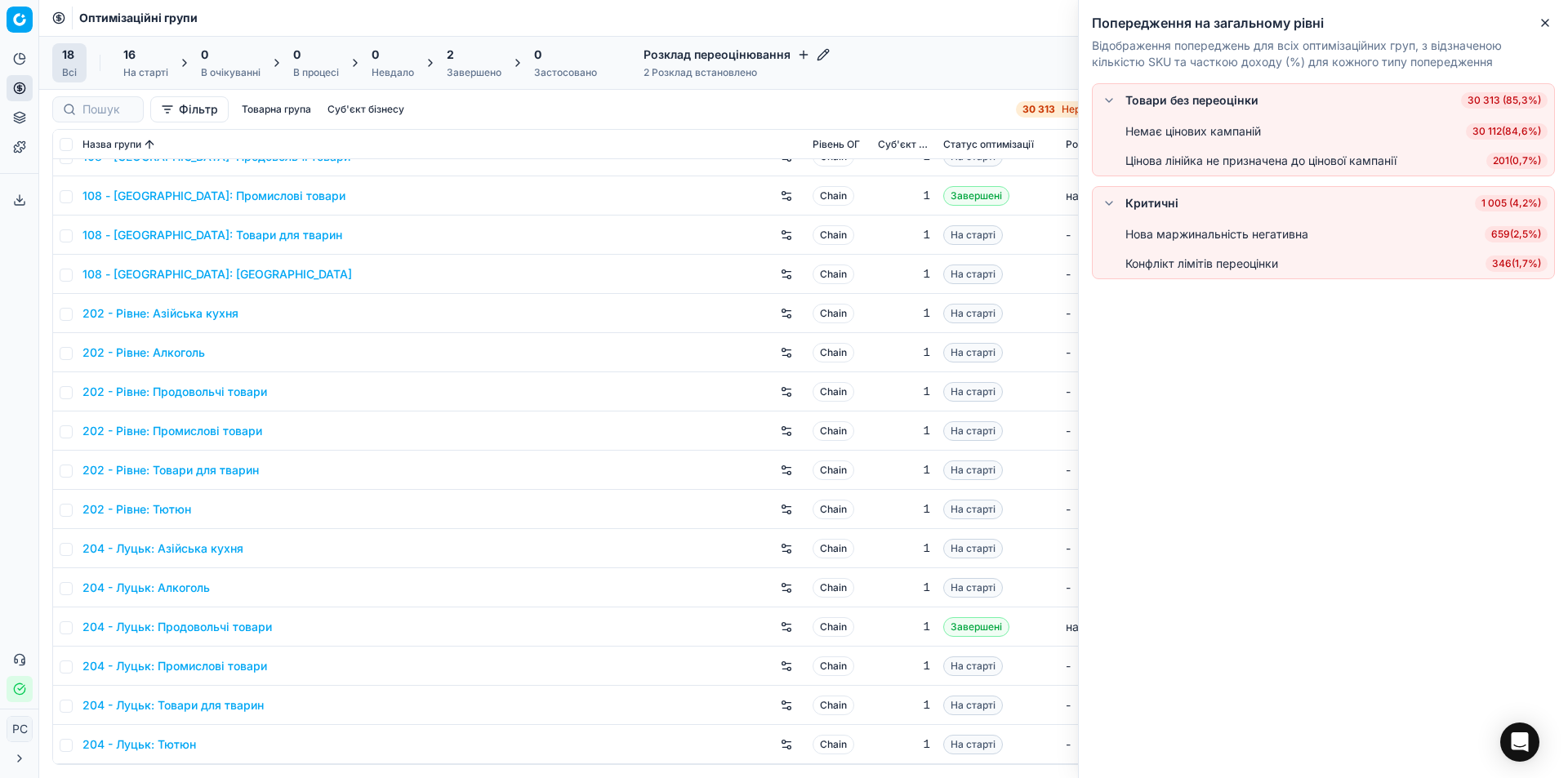
click at [174, 511] on link "202 - Рівне: Тютюн" at bounding box center [136, 510] width 109 height 16
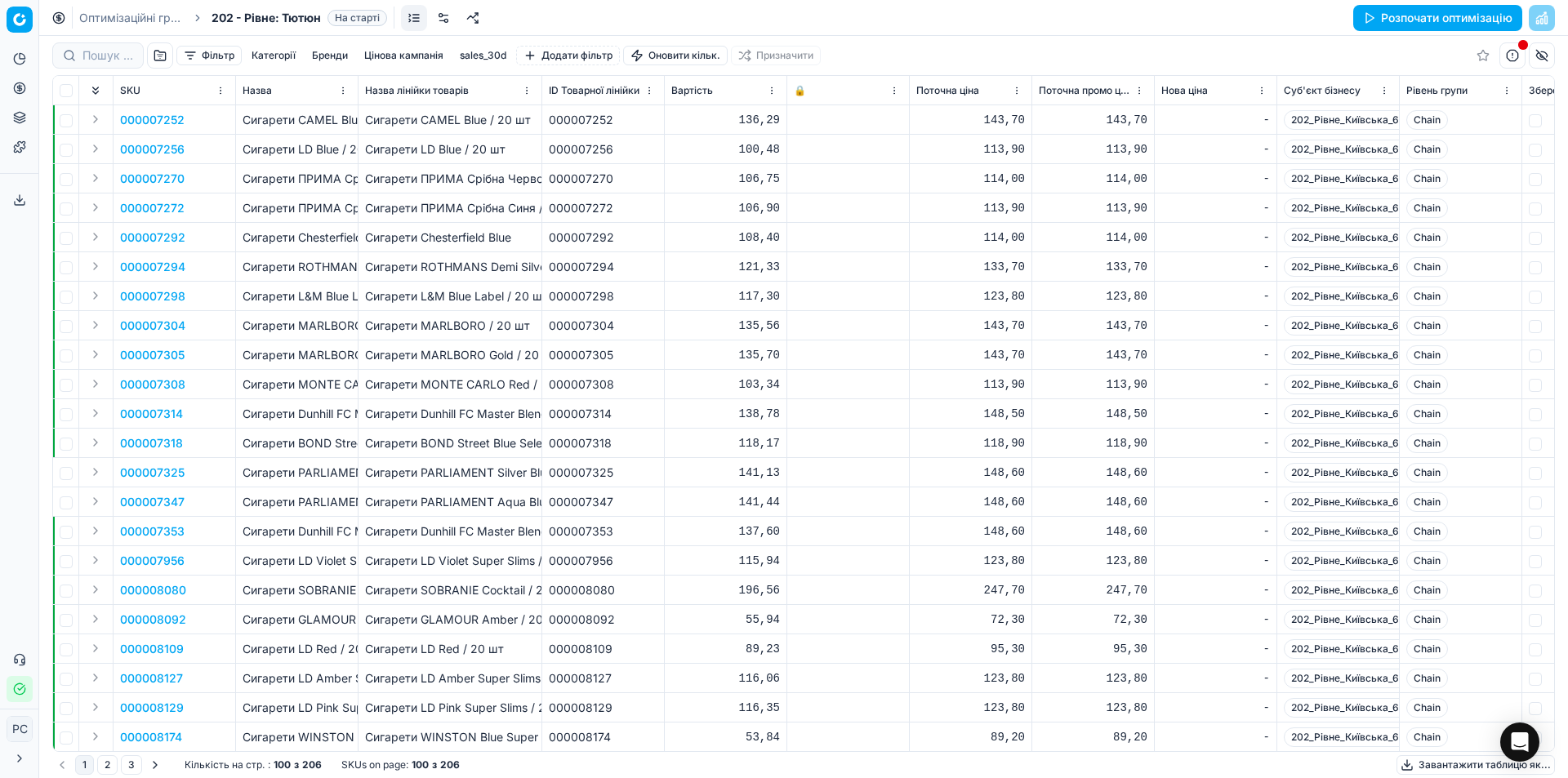
click at [1402, 22] on button "Розпочати оптимізацію" at bounding box center [1438, 17] width 169 height 26
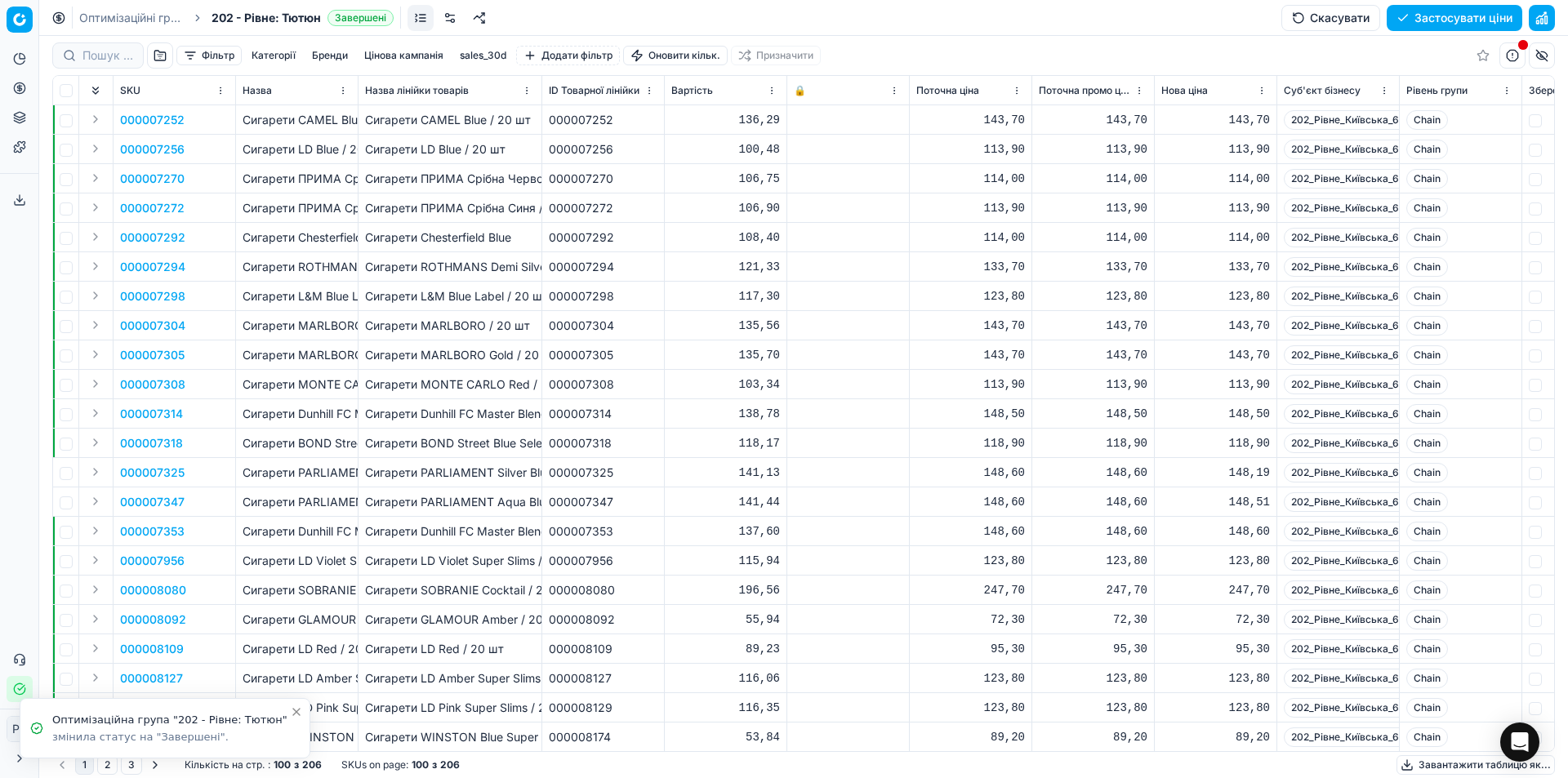
click at [1513, 56] on button "button" at bounding box center [1512, 56] width 26 height 26
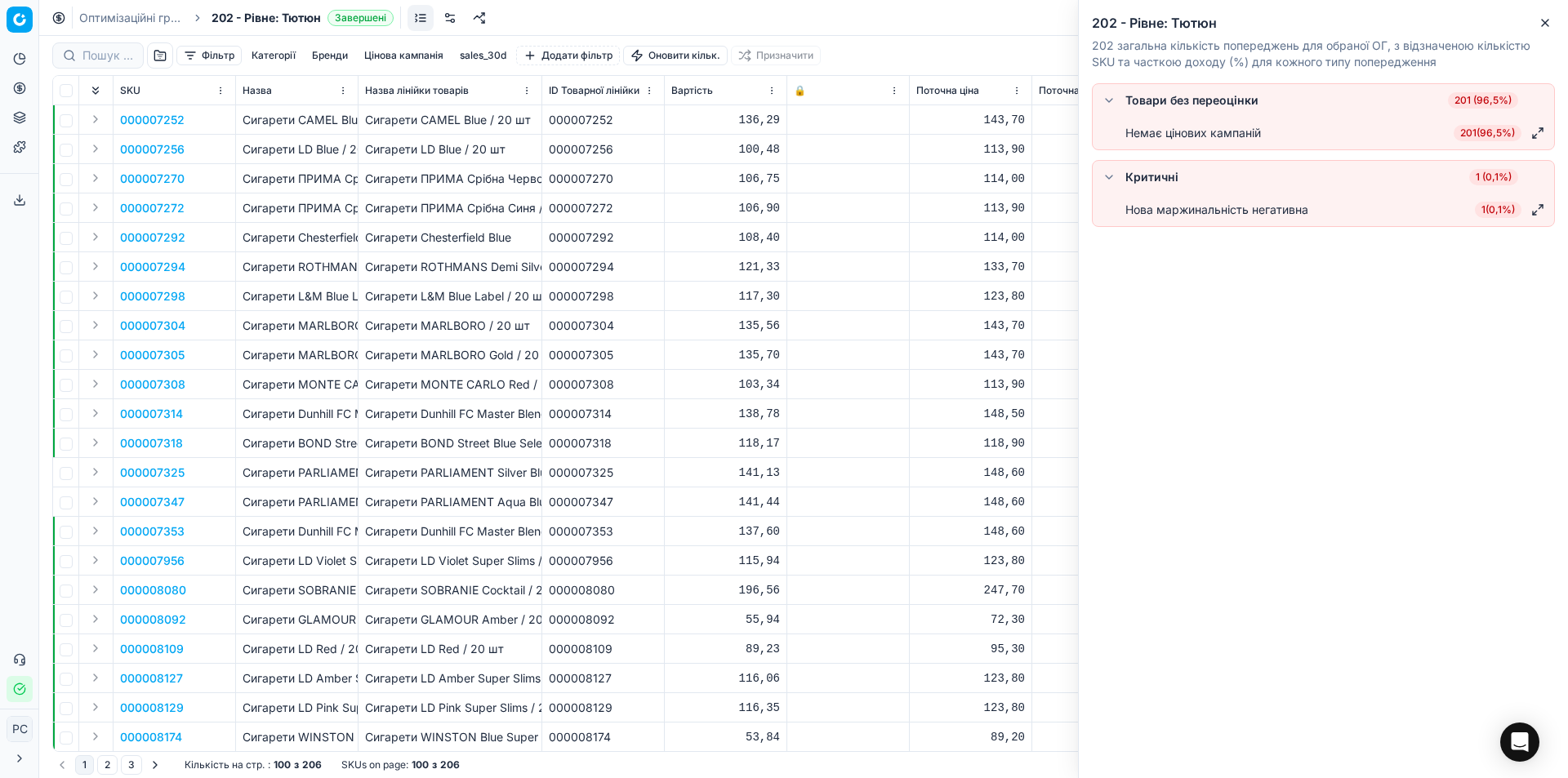
click at [1350, 177] on div "Критичні 1 (0,1%)" at bounding box center [1324, 177] width 449 height 19
click at [1308, 202] on div "Нова маржинальність негативна" at bounding box center [1217, 210] width 183 height 16
click at [1112, 176] on button "button" at bounding box center [1108, 177] width 19 height 19
click at [1112, 177] on button "button" at bounding box center [1108, 177] width 19 height 19
click at [1061, 54] on div "Фільтр Категорії Бренди Цінова кампанія sales_30d Додати фільтр Оновити кільк. …" at bounding box center [804, 55] width 1503 height 39
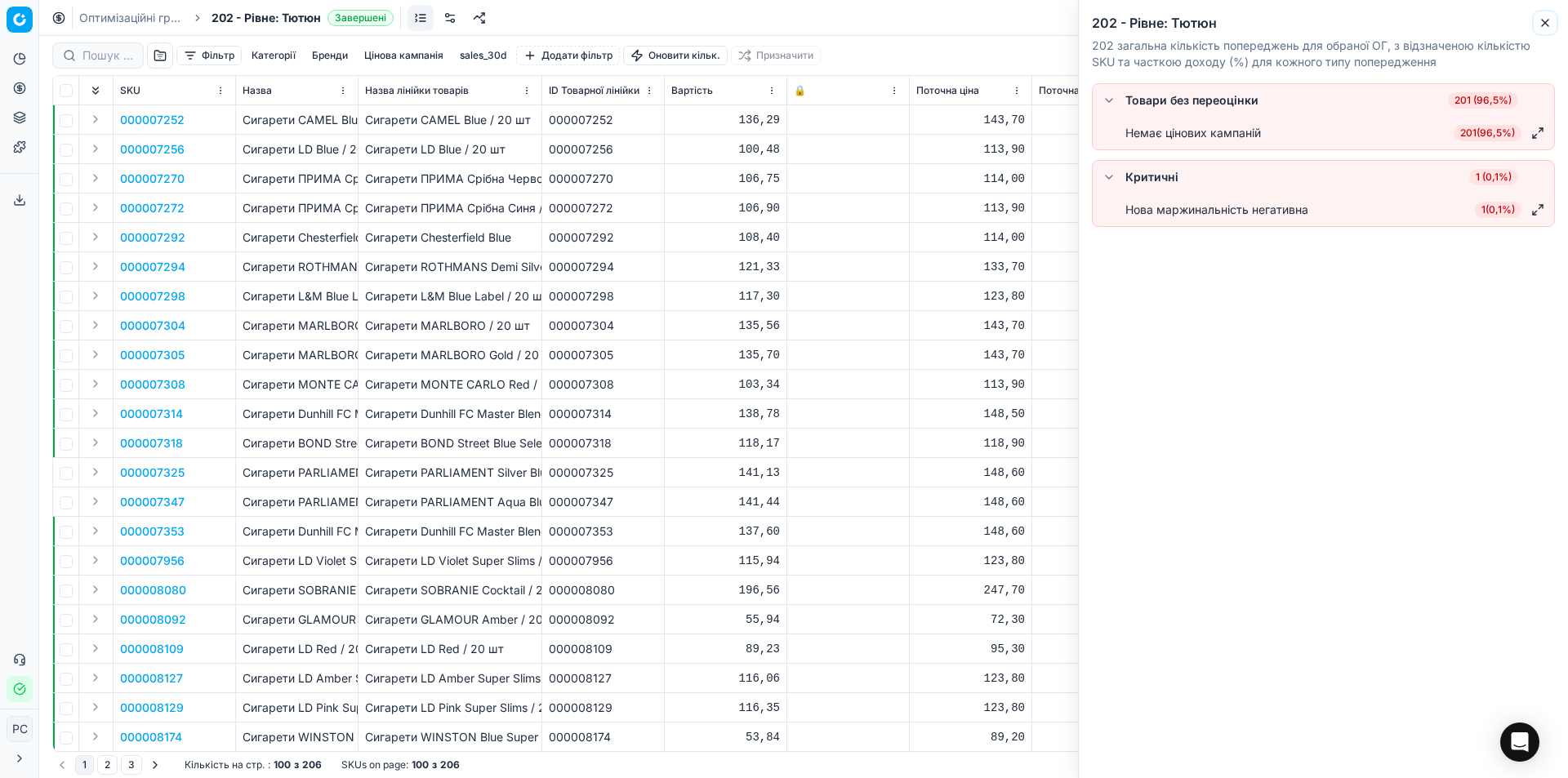
click at [1547, 23] on icon "button" at bounding box center [1545, 23] width 13 height 13
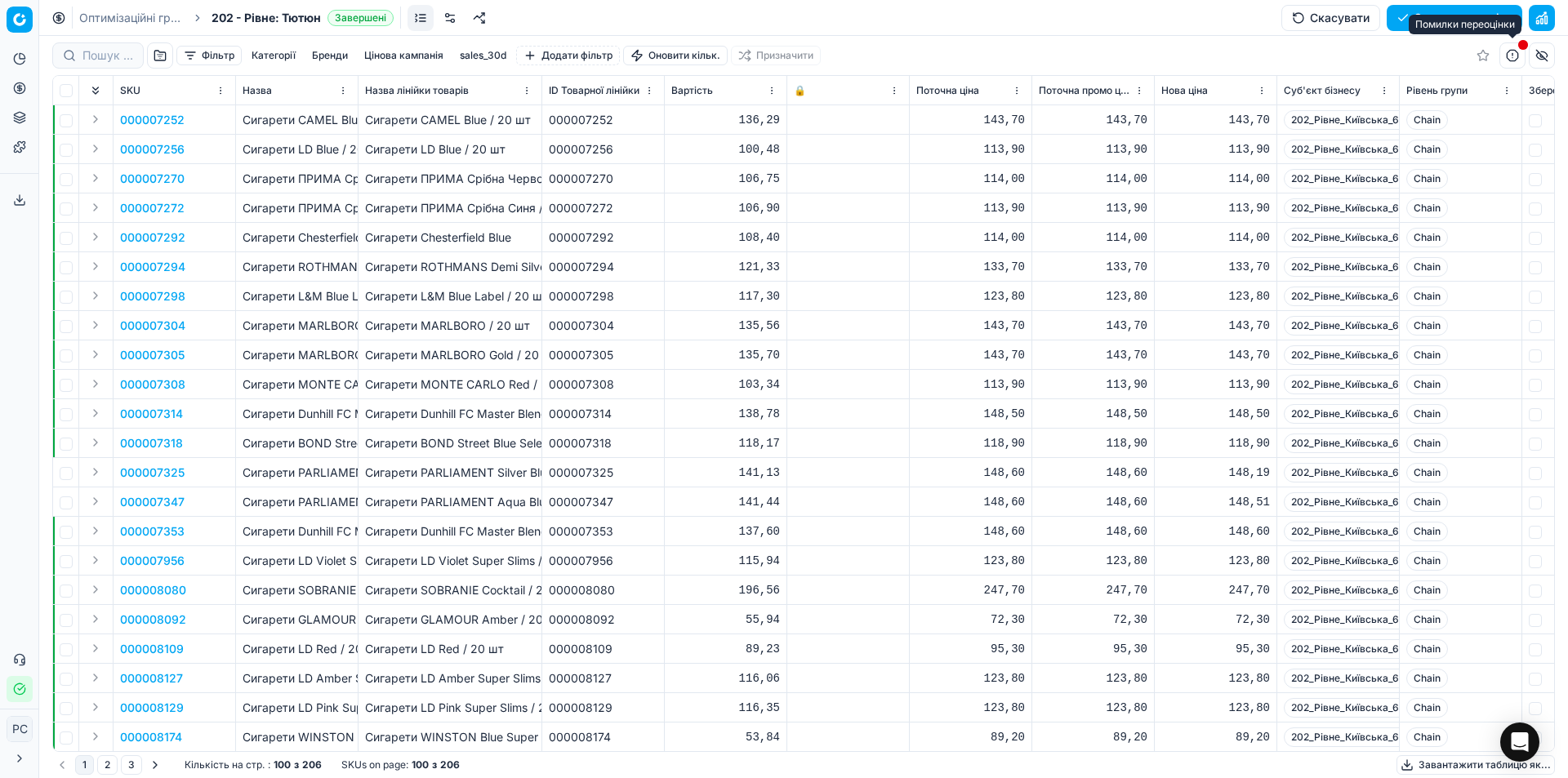
click at [1511, 60] on button "button" at bounding box center [1512, 56] width 26 height 26
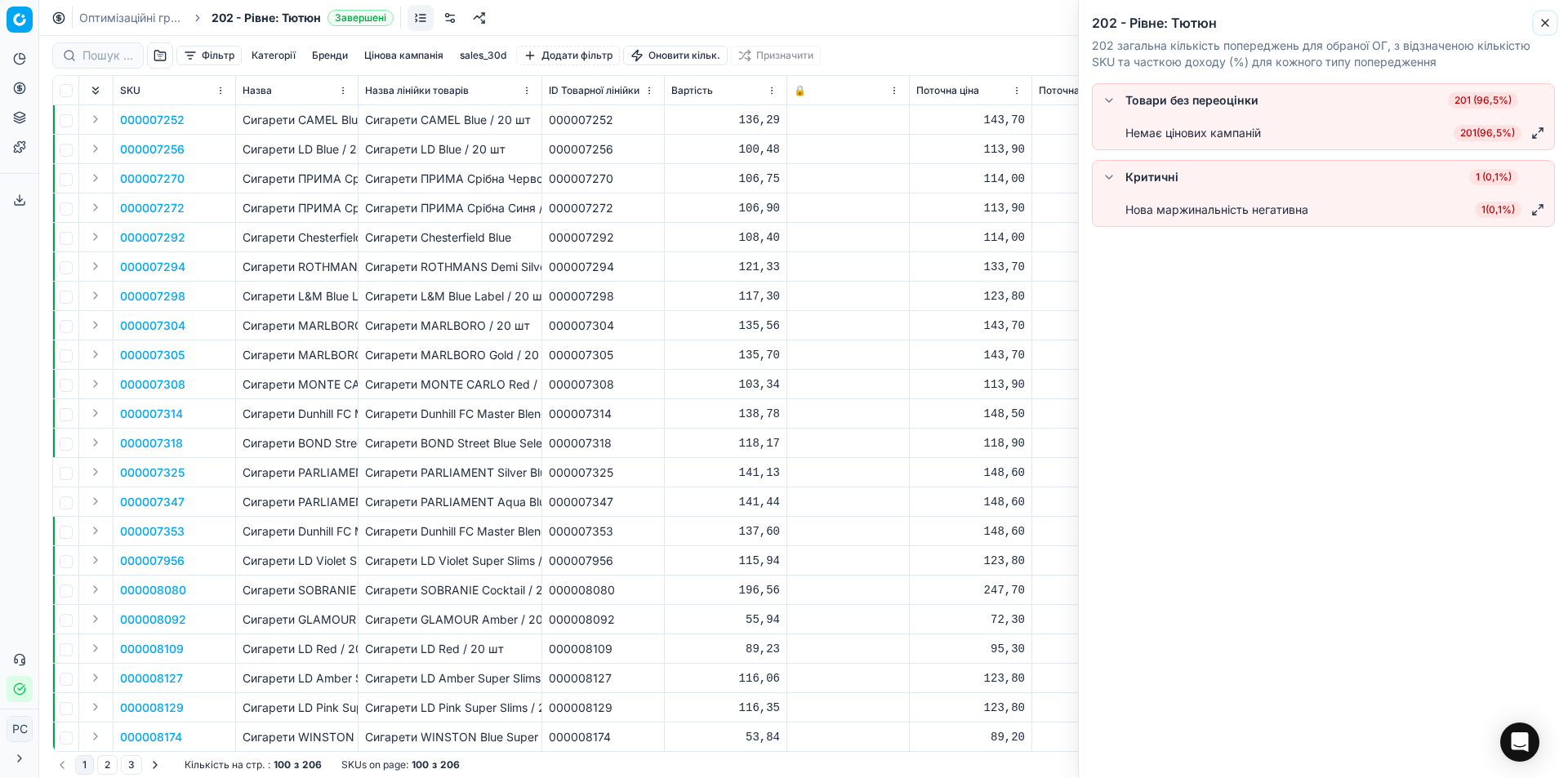
click at [1545, 22] on icon "button" at bounding box center [1545, 23] width 13 height 13
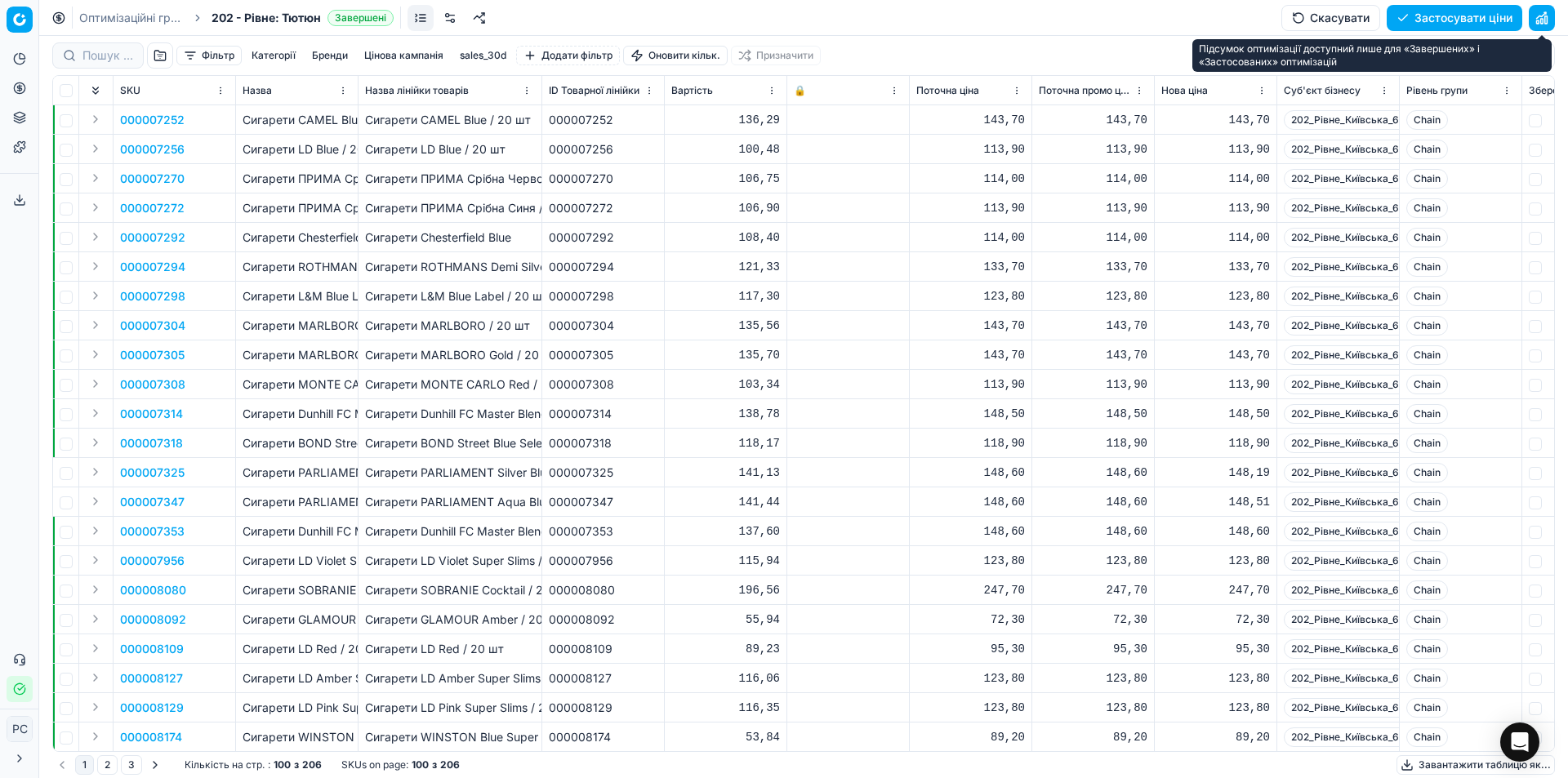
click at [1535, 16] on button "button" at bounding box center [1542, 17] width 26 height 26
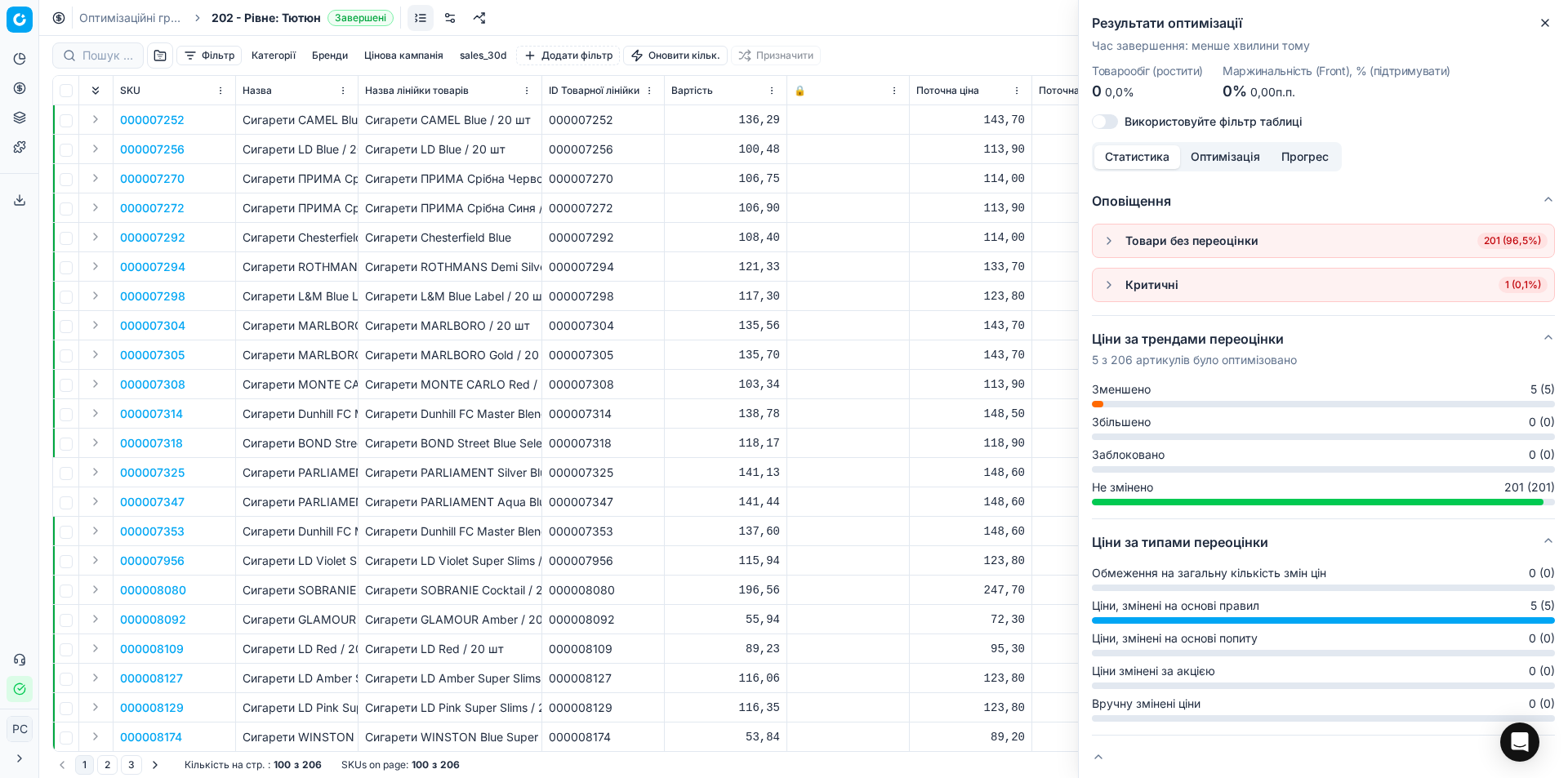
click at [1126, 387] on span "Зменшено" at bounding box center [1121, 389] width 58 height 16
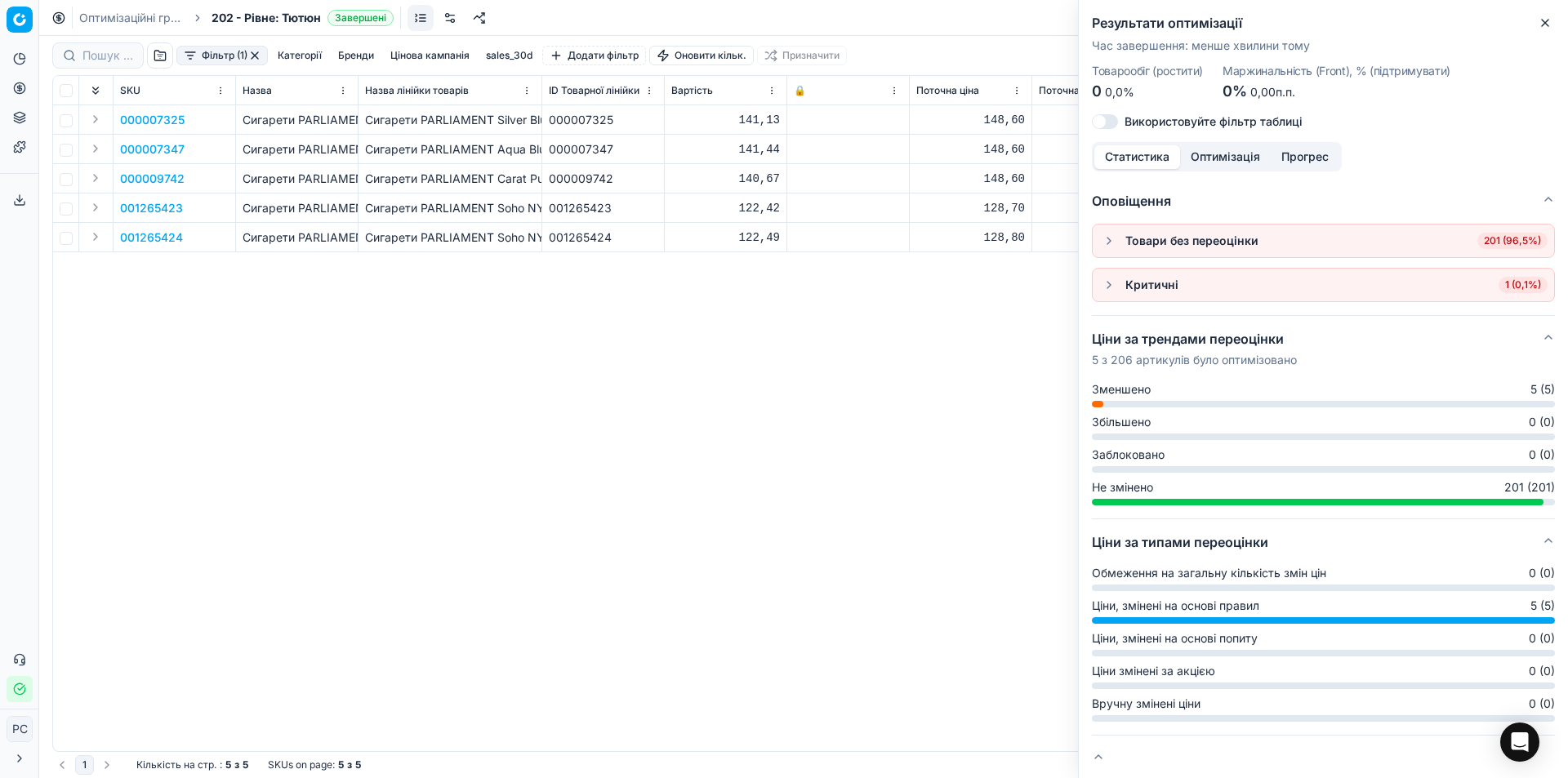
click at [971, 324] on div "000007325 Сигарети PARLIAMENT Silver Blue / 20 шт Сигарети PARLIAMENT Silver Bl…" at bounding box center [804, 429] width 1501 height 646
click at [1545, 22] on icon "button" at bounding box center [1545, 23] width 13 height 13
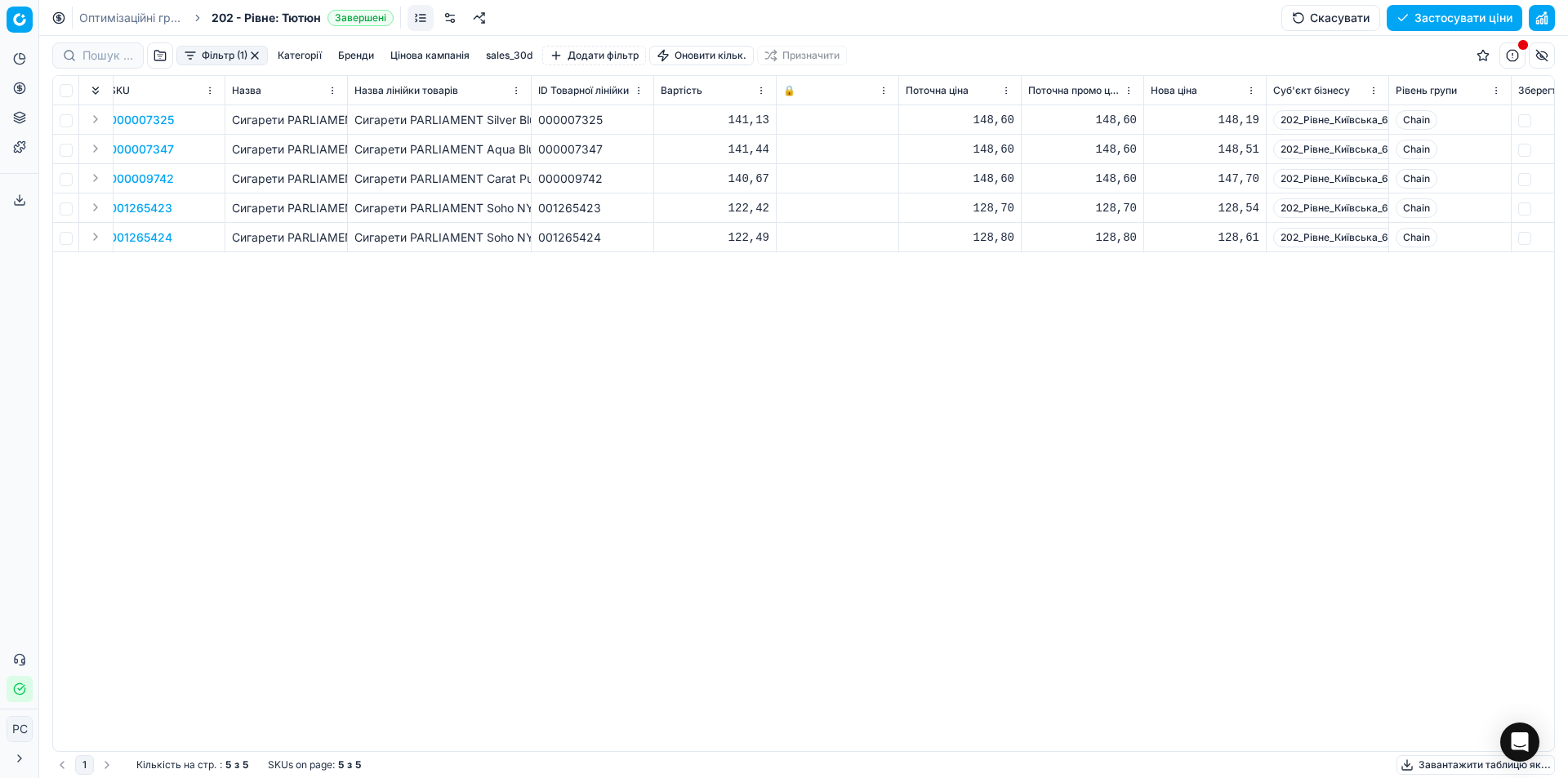
scroll to position [0, 8]
click at [1363, 19] on button "Скасувати" at bounding box center [1331, 17] width 99 height 26
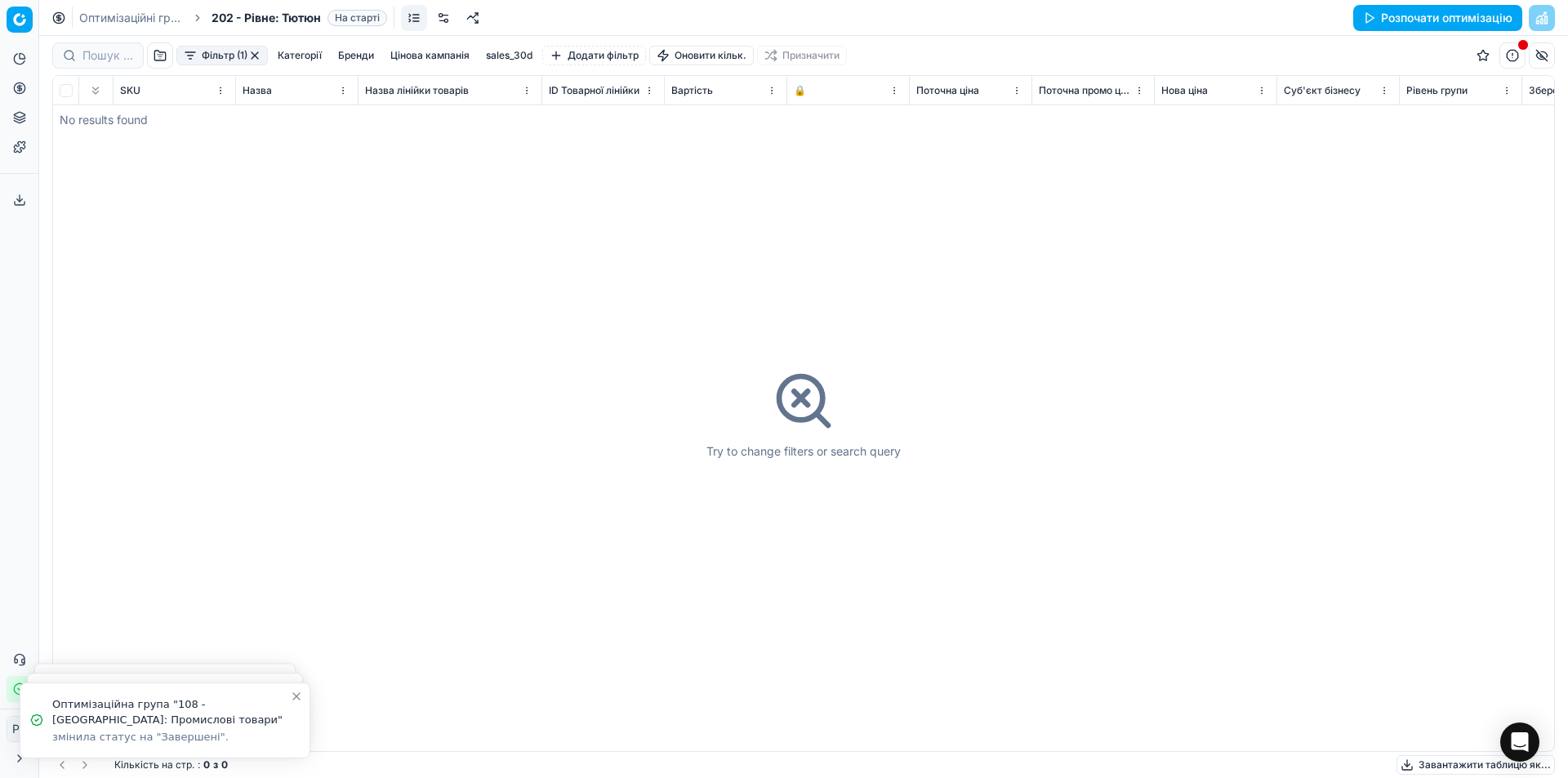
scroll to position [0, 1167]
